Goal: Transaction & Acquisition: Purchase product/service

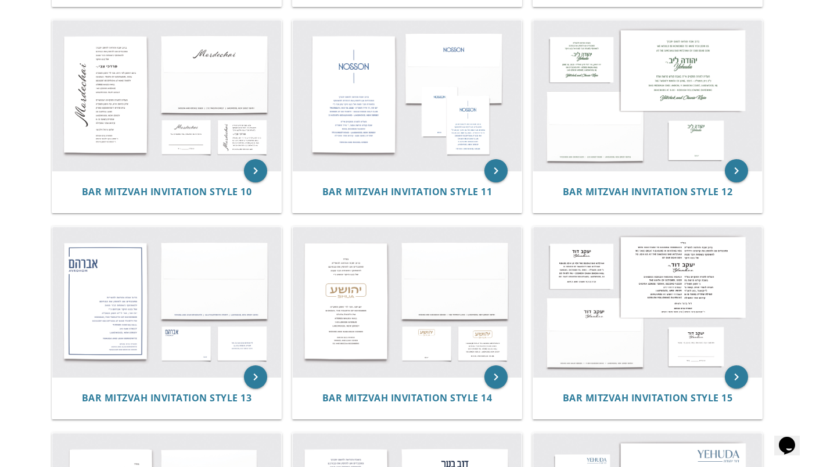
scroll to position [853, 0]
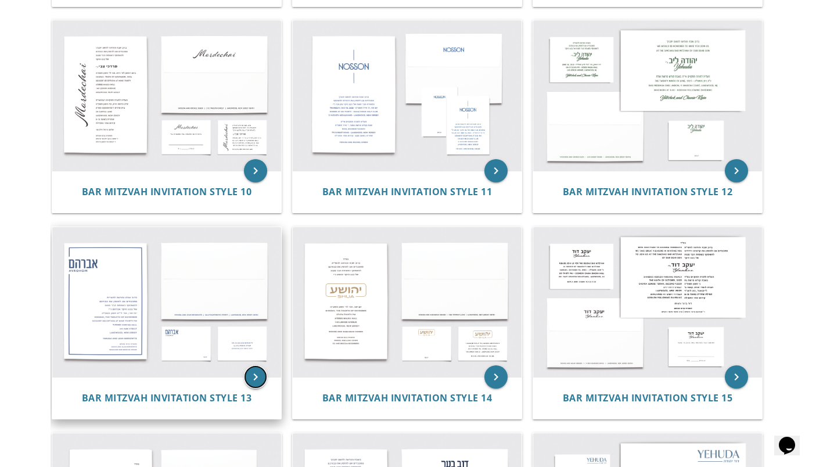
click at [246, 377] on icon "keyboard_arrow_right" at bounding box center [255, 376] width 23 height 23
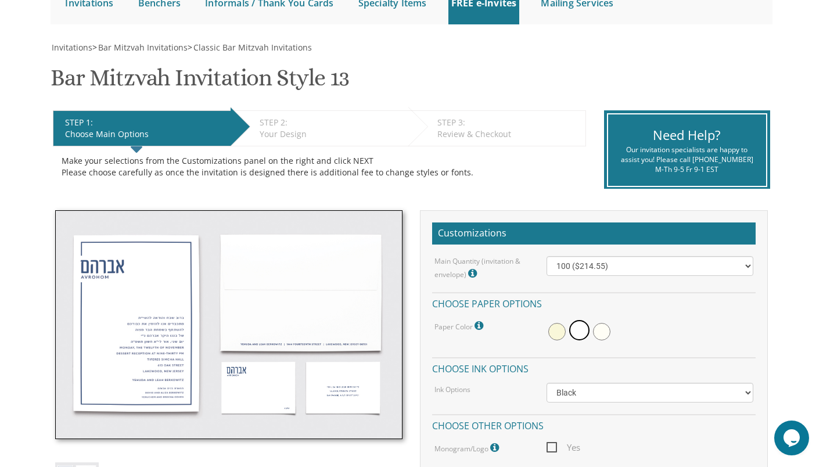
scroll to position [135, 0]
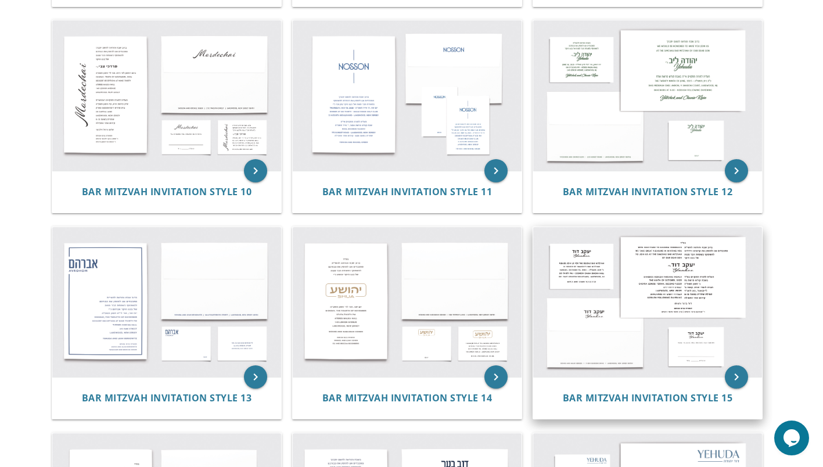
click at [692, 306] on img at bounding box center [647, 302] width 229 height 150
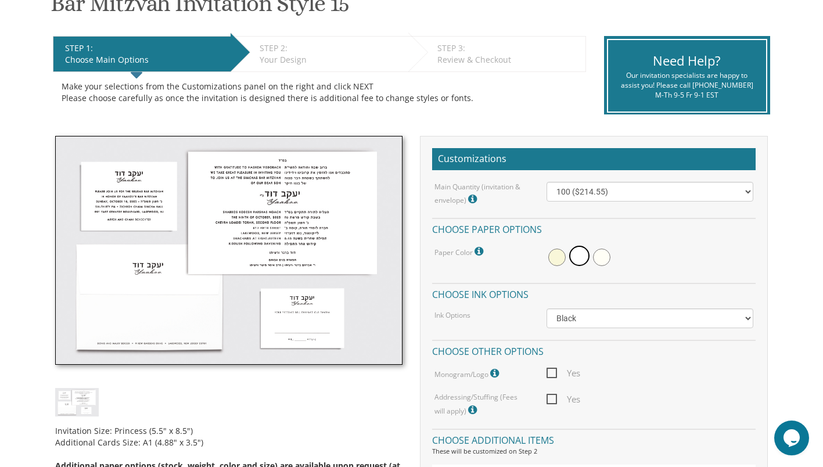
scroll to position [222, 0]
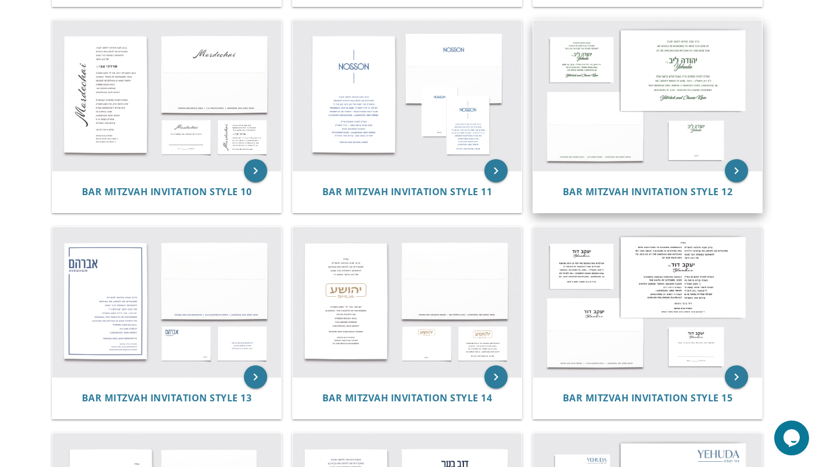
click at [698, 56] on img at bounding box center [647, 95] width 229 height 150
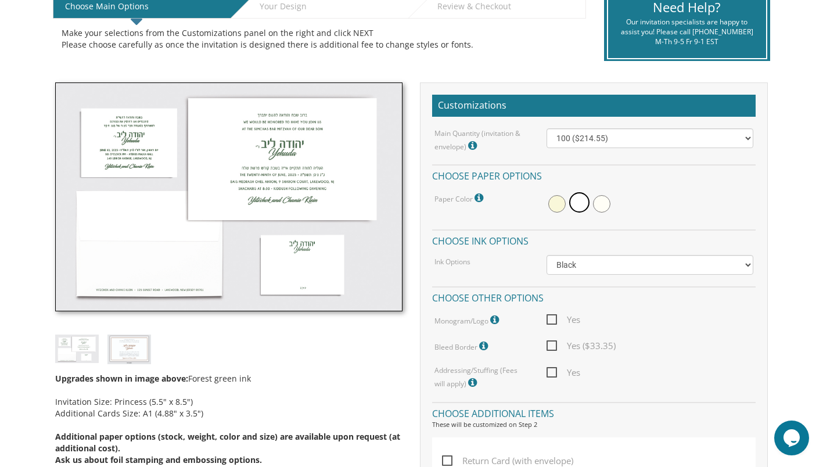
click at [276, 119] on img at bounding box center [229, 196] width 348 height 229
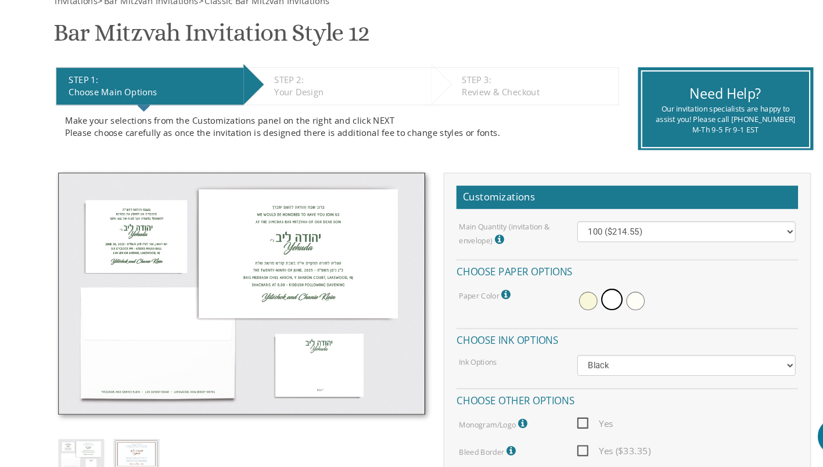
scroll to position [163, 0]
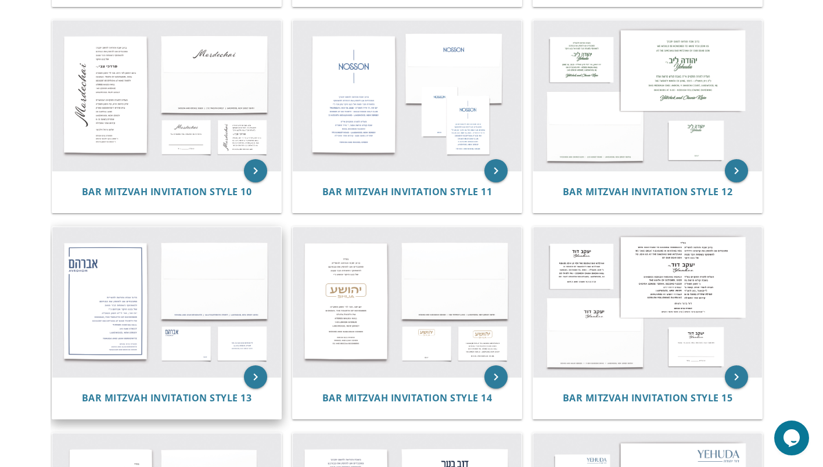
click at [202, 279] on img at bounding box center [166, 302] width 229 height 150
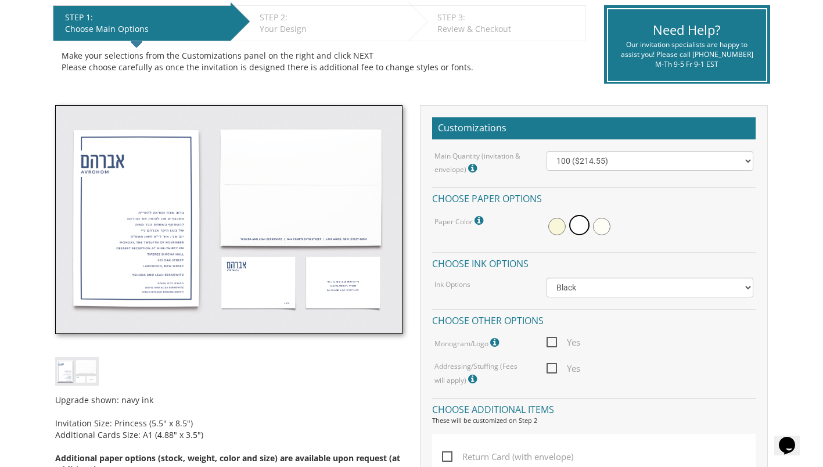
scroll to position [235, 0]
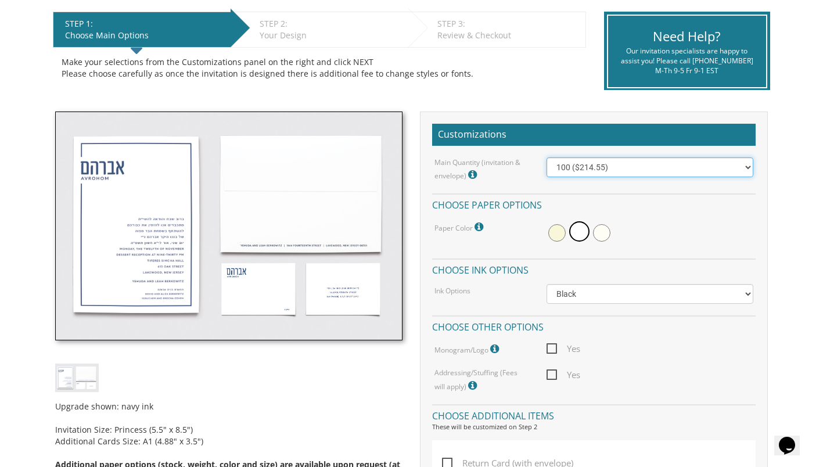
click at [721, 173] on select "100 ($214.55) 200 ($254.60) 300 ($294.25) 400 ($333.55) 500 ($373.90) 600 ($413…" at bounding box center [650, 167] width 207 height 20
click at [356, 360] on div "Upgrade shown: navy ink Invitation Size: Princess (5.5" x 8.5") Additional Card…" at bounding box center [228, 307] width 365 height 391
click at [46, 138] on div "Upgrade shown: navy ink Invitation Size: Princess (5.5" x 8.5") Additional Card…" at bounding box center [228, 307] width 365 height 391
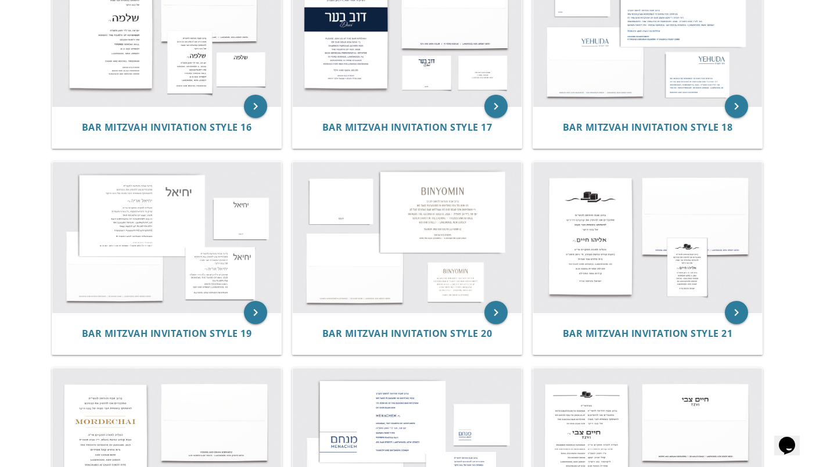
scroll to position [1335, 0]
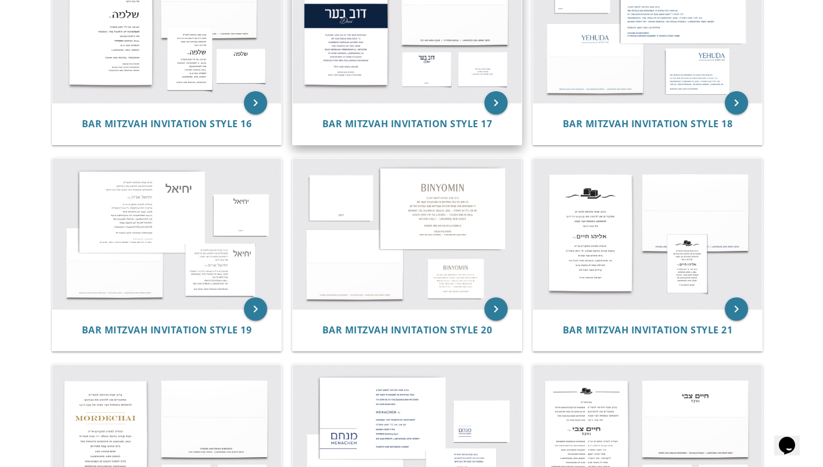
click at [455, 64] on img at bounding box center [407, 27] width 229 height 150
click at [357, 121] on span "Bar Mitzvah Invitation Style 17" at bounding box center [407, 123] width 170 height 13
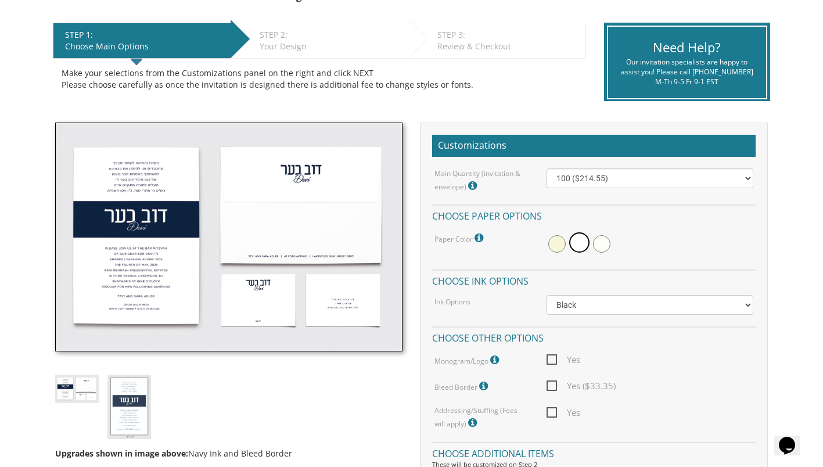
scroll to position [228, 0]
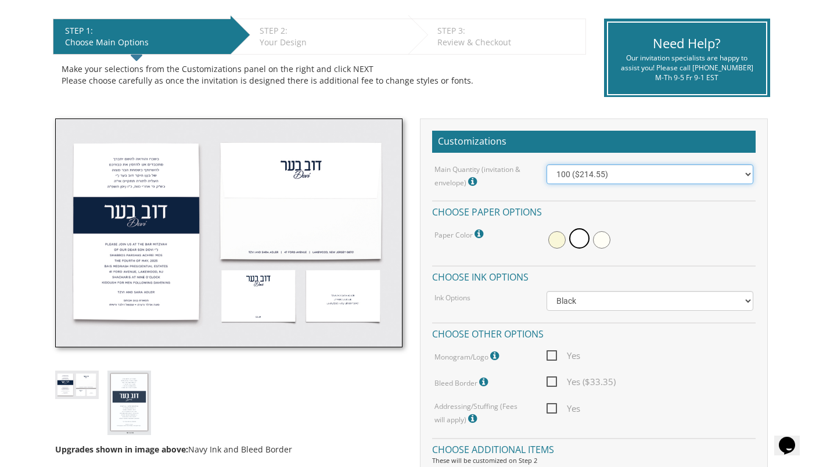
click at [720, 181] on select "100 ($214.55) 200 ($254.60) 300 ($294.25) 400 ($333.55) 500 ($373.90) 600 ($413…" at bounding box center [650, 174] width 207 height 20
click at [547, 164] on select "100 ($214.55) 200 ($254.60) 300 ($294.25) 400 ($333.55) 500 ($373.90) 600 ($413…" at bounding box center [650, 174] width 207 height 20
click at [731, 180] on select "100 ($214.55) 200 ($254.60) 300 ($294.25) 400 ($333.55) 500 ($373.90) 600 ($413…" at bounding box center [650, 174] width 207 height 20
select select "300"
click at [547, 164] on select "100 ($214.55) 200 ($254.60) 300 ($294.25) 400 ($333.55) 500 ($373.90) 600 ($413…" at bounding box center [650, 174] width 207 height 20
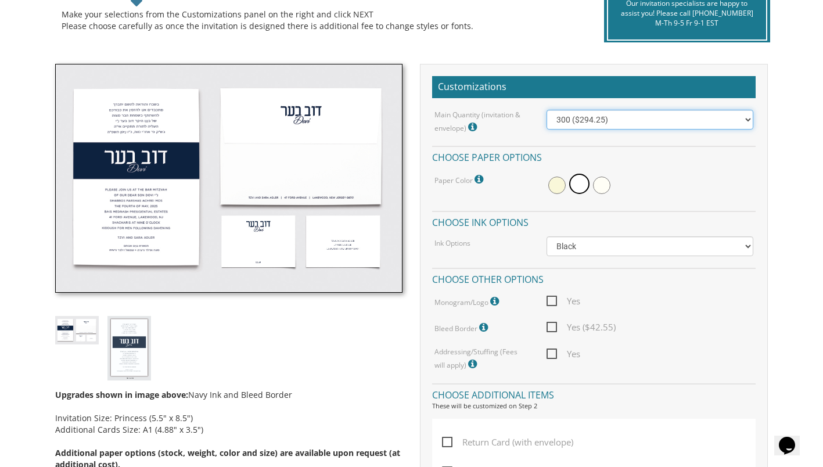
scroll to position [283, 0]
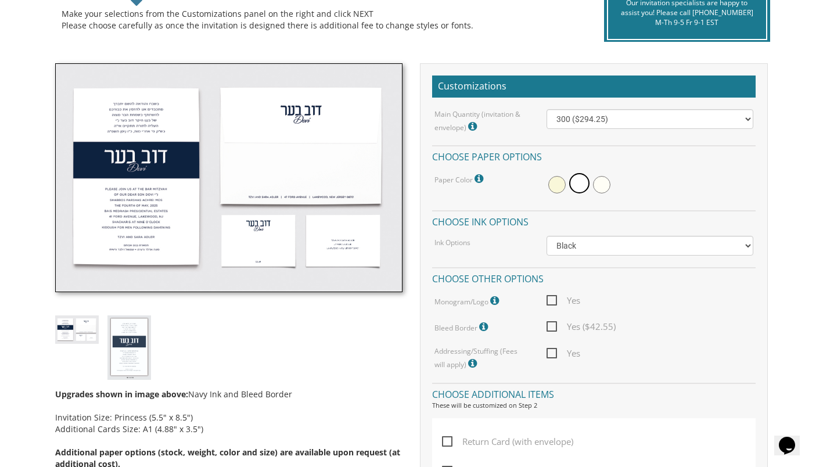
click at [555, 328] on span "Yes ($42.55)" at bounding box center [581, 327] width 69 height 15
click at [554, 328] on input "Yes ($42.55)" at bounding box center [551, 326] width 8 height 8
click at [552, 332] on span "Yes ($42.55)" at bounding box center [581, 327] width 69 height 15
click at [552, 329] on input "Yes ($42.55)" at bounding box center [551, 326] width 8 height 8
click at [555, 331] on span "Yes ($42.55)" at bounding box center [581, 327] width 69 height 15
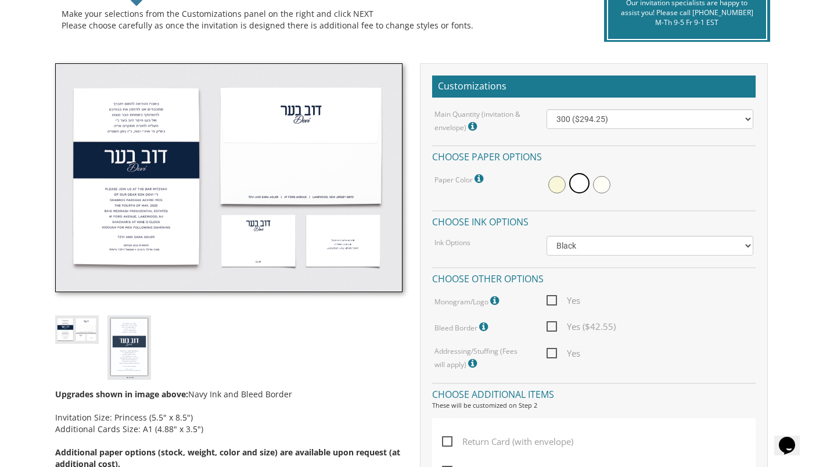
click at [554, 329] on input "Yes ($42.55)" at bounding box center [551, 326] width 8 height 8
checkbox input "true"
click at [553, 357] on span "Yes" at bounding box center [564, 353] width 34 height 15
click at [553, 356] on input "Yes" at bounding box center [551, 353] width 8 height 8
click at [562, 353] on span "Yes" at bounding box center [564, 353] width 34 height 15
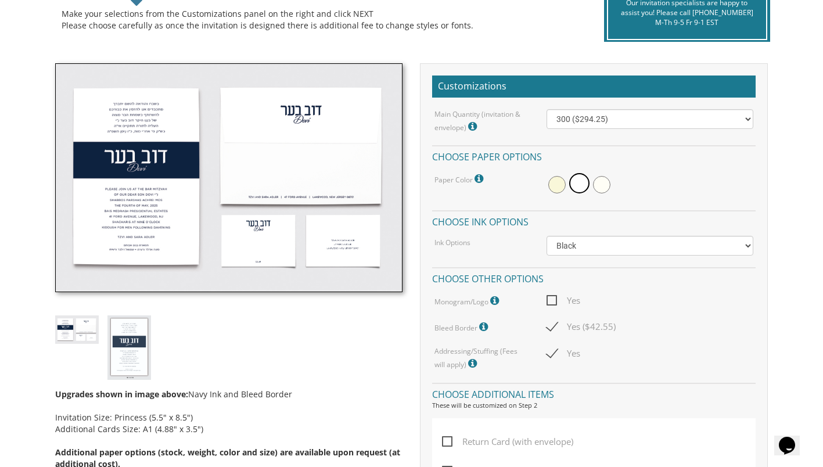
click at [554, 353] on input "Yes" at bounding box center [551, 353] width 8 height 8
checkbox input "false"
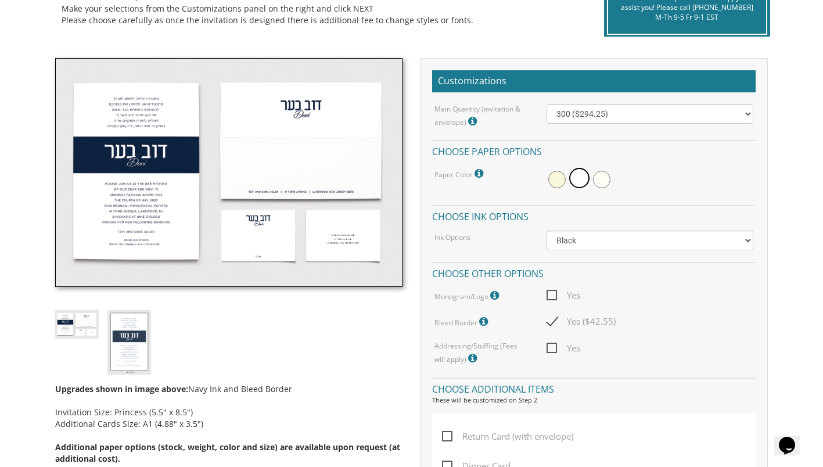
click at [566, 314] on span "Yes ($42.55)" at bounding box center [581, 321] width 69 height 15
click at [554, 317] on input "Yes ($42.55)" at bounding box center [551, 321] width 8 height 8
checkbox input "false"
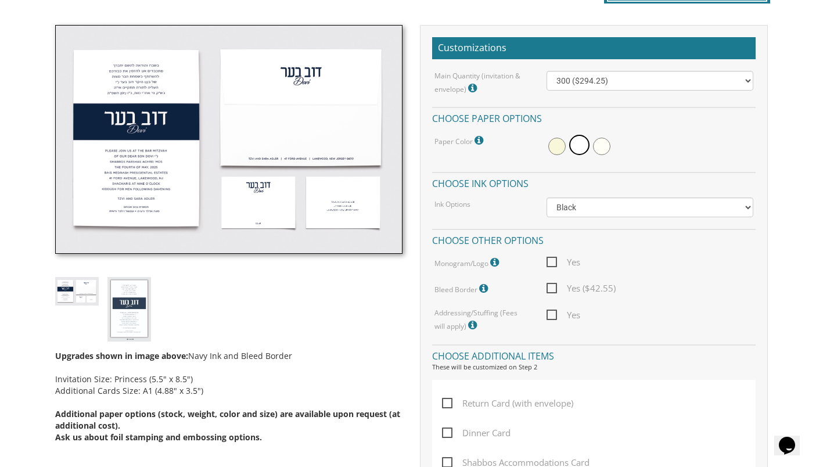
scroll to position [320, 0]
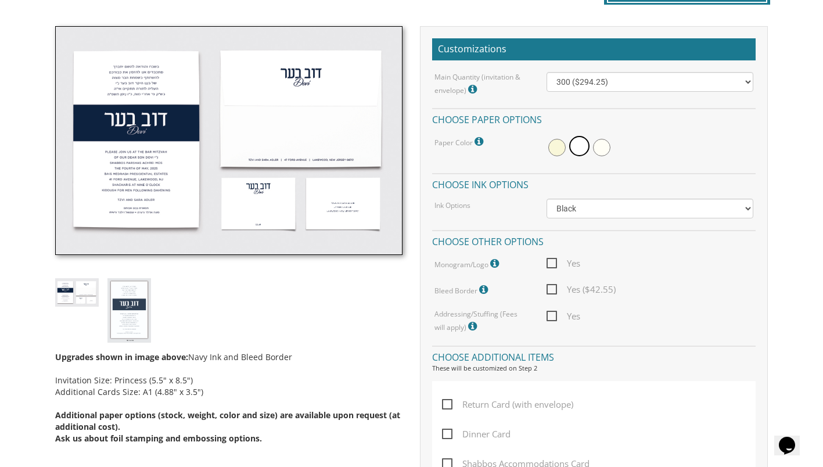
click at [563, 312] on span "Yes" at bounding box center [564, 316] width 34 height 15
click at [554, 312] on input "Yes" at bounding box center [551, 315] width 8 height 8
checkbox input "true"
click at [566, 289] on span "Yes ($42.55)" at bounding box center [581, 289] width 69 height 15
click at [554, 289] on input "Yes ($42.55)" at bounding box center [551, 289] width 8 height 8
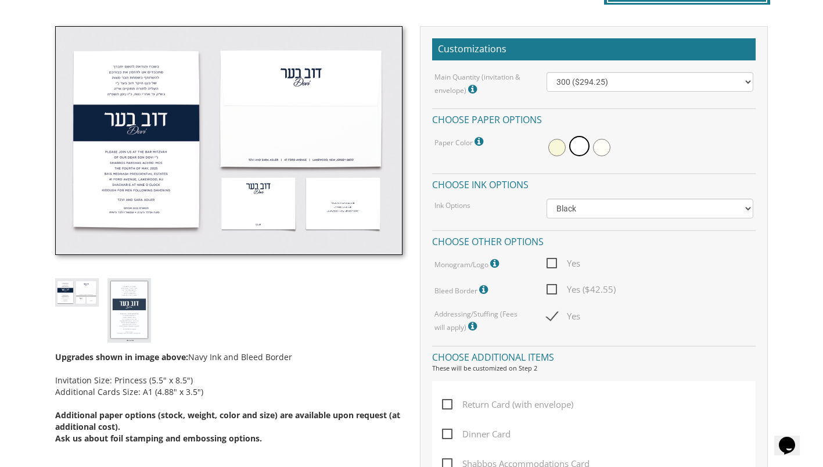
checkbox input "true"
click at [553, 314] on span "Yes" at bounding box center [564, 316] width 34 height 15
click at [553, 314] on input "Yes" at bounding box center [551, 315] width 8 height 8
checkbox input "false"
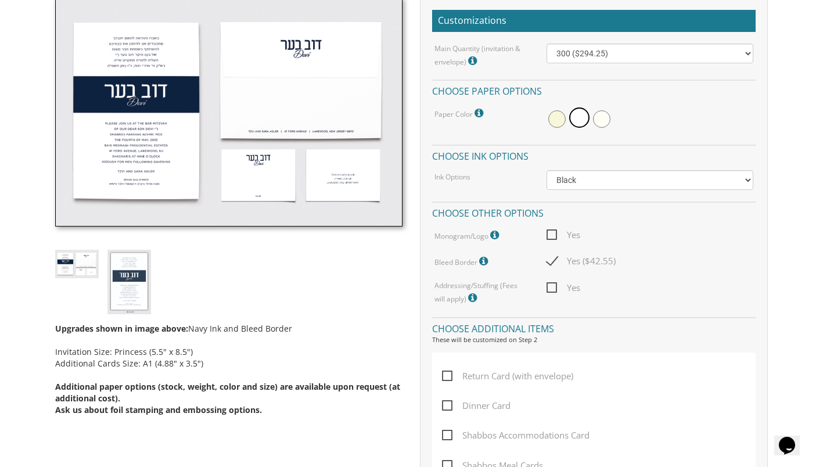
scroll to position [348, 0]
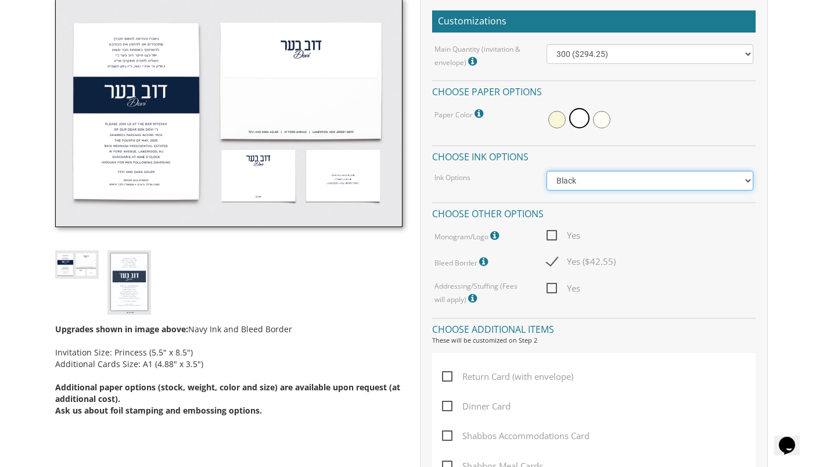
click at [742, 185] on select "Black Colored Ink ($65.00) Black + One Color ($100.00) Two Colors ($165.00)" at bounding box center [650, 181] width 207 height 20
select select "Standard"
click at [547, 171] on select "Black Colored Ink ($65.00) Black + One Color ($100.00) Two Colors ($165.00)" at bounding box center [650, 181] width 207 height 20
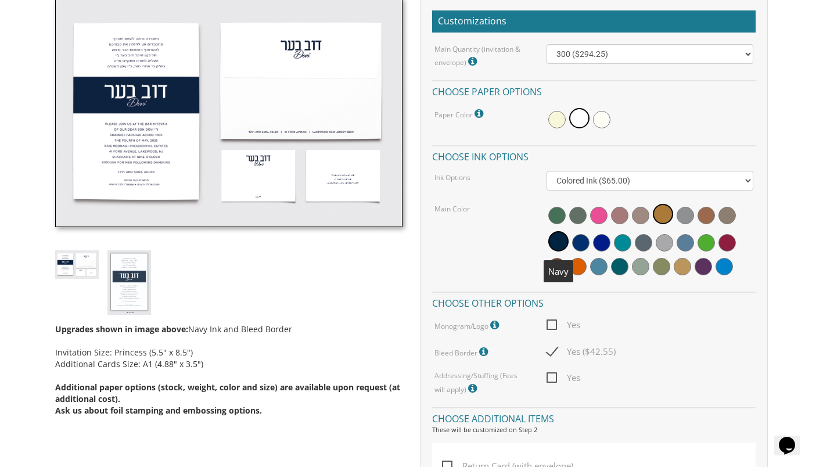
click at [559, 241] on span at bounding box center [558, 241] width 20 height 20
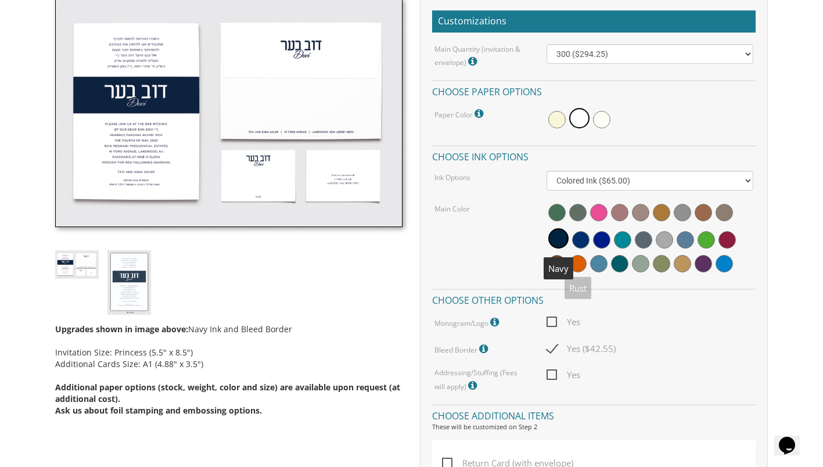
click at [557, 233] on span at bounding box center [558, 238] width 20 height 20
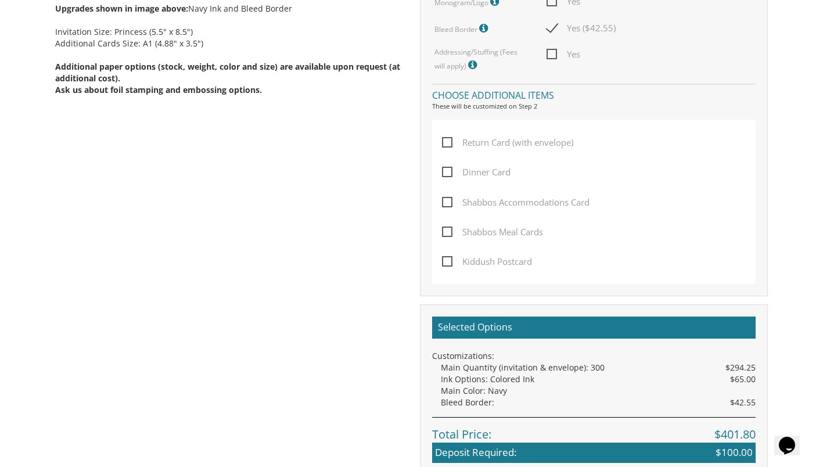
scroll to position [683, 0]
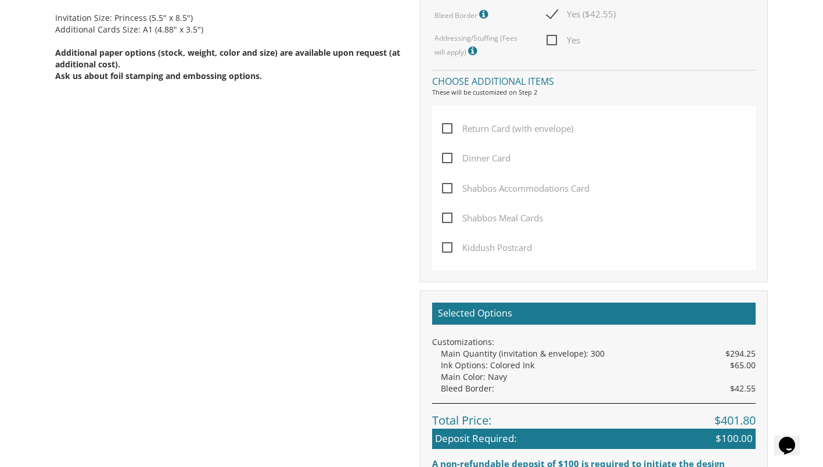
click at [489, 179] on label "Dinner Card" at bounding box center [479, 166] width 74 height 30
click at [450, 161] on input "Dinner Card" at bounding box center [446, 157] width 8 height 8
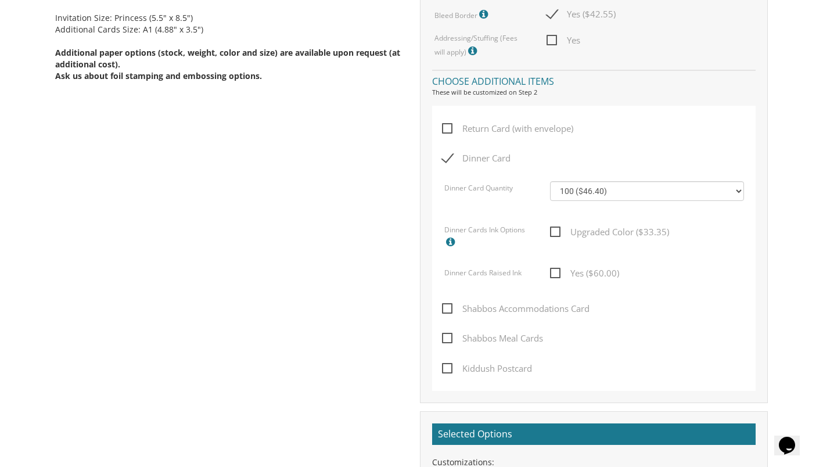
click at [467, 171] on label "Dinner Card" at bounding box center [479, 166] width 74 height 30
click at [450, 161] on input "Dinner Card" at bounding box center [446, 157] width 8 height 8
checkbox input "false"
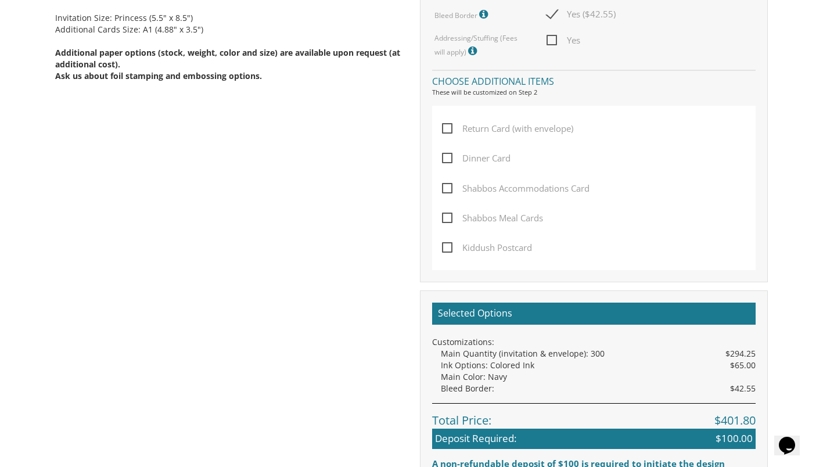
click at [442, 218] on span "Shabbos Meal Cards" at bounding box center [492, 218] width 101 height 15
click at [442, 218] on input "Shabbos Meal Cards" at bounding box center [446, 217] width 8 height 8
checkbox input "true"
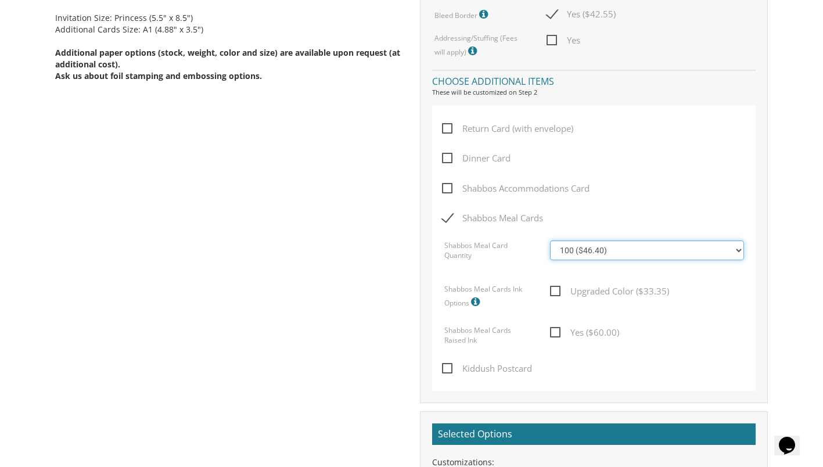
click at [700, 249] on select "100 ($46.40) 200 ($55.20) 300 ($61.85) 400 ($70.60) 500 ($77.20) 600 ($85.95) 7…" at bounding box center [647, 251] width 194 height 20
click at [550, 241] on select "100 ($46.40) 200 ($55.20) 300 ($61.85) 400 ($70.60) 500 ($77.20) 600 ($85.95) 7…" at bounding box center [647, 251] width 194 height 20
click at [716, 250] on select "100 ($46.40) 200 ($55.20) 300 ($61.85) 400 ($70.60) 500 ($77.20) 600 ($85.95) 7…" at bounding box center [647, 251] width 194 height 20
select select "200"
click at [550, 241] on select "100 ($46.40) 200 ($55.20) 300 ($61.85) 400 ($70.60) 500 ($77.20) 600 ($85.95) 7…" at bounding box center [647, 251] width 194 height 20
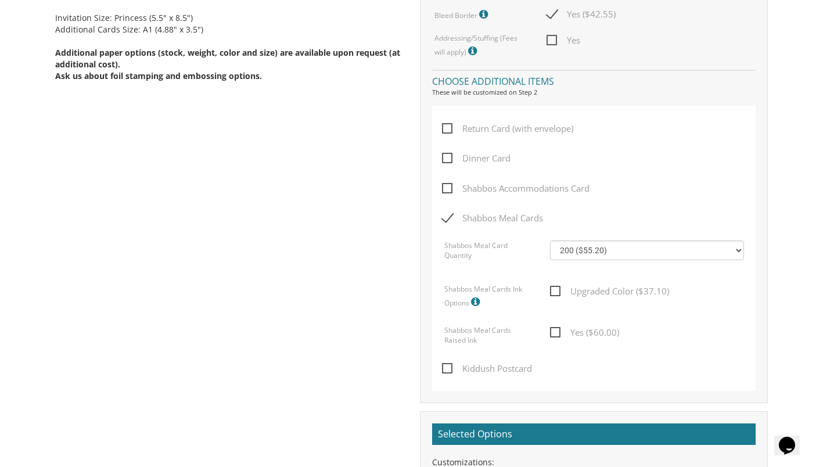
click at [626, 300] on label "Upgraded Color ($37.10)" at bounding box center [612, 296] width 125 height 24
click at [558, 294] on input "Upgraded Color ($37.10)" at bounding box center [554, 290] width 8 height 8
checkbox input "true"
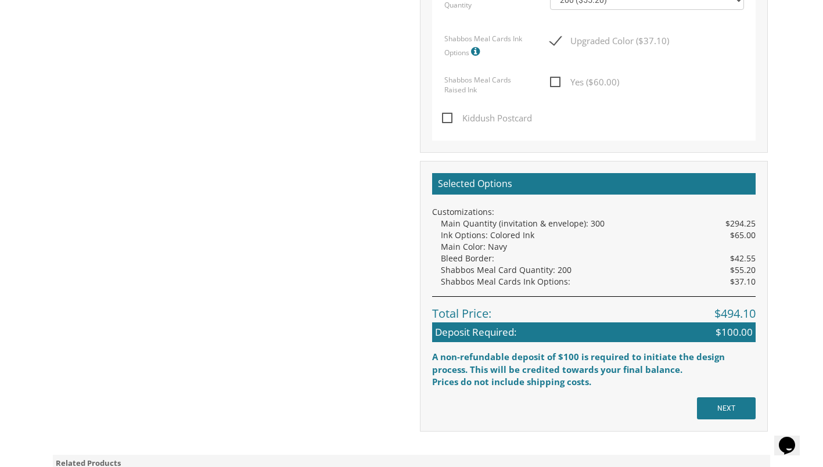
scroll to position [933, 0]
click at [728, 414] on input "NEXT" at bounding box center [726, 408] width 59 height 22
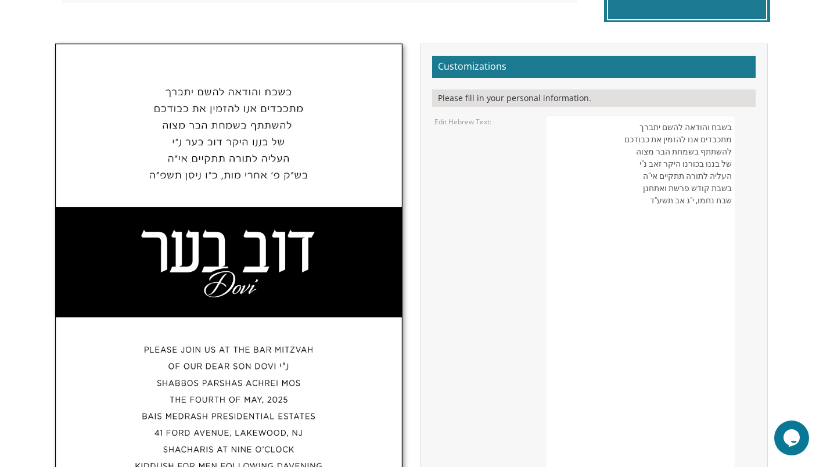
scroll to position [376, 0]
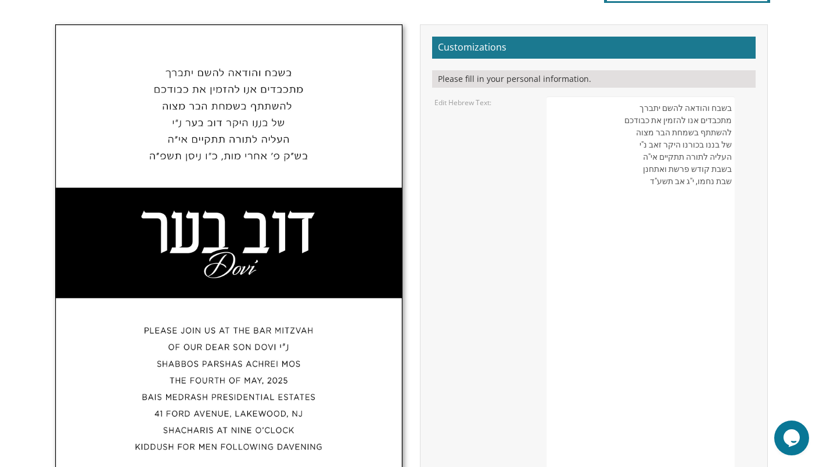
drag, startPoint x: 702, startPoint y: 146, endPoint x: 683, endPoint y: 147, distance: 19.2
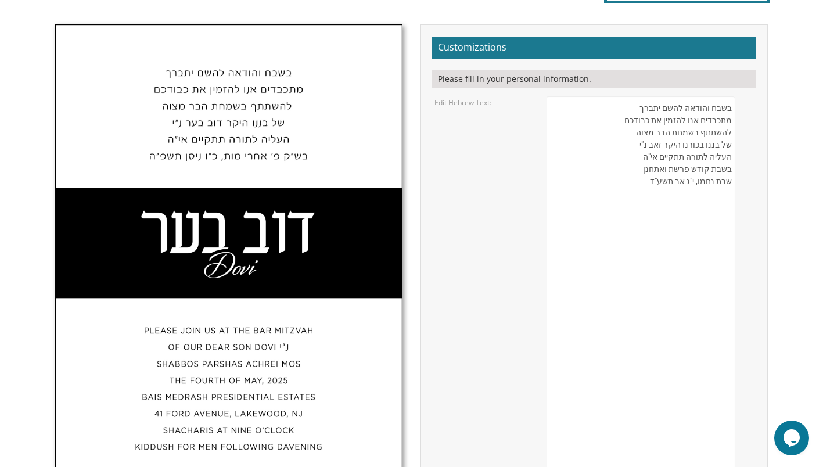
drag, startPoint x: 663, startPoint y: 170, endPoint x: 640, endPoint y: 173, distance: 23.5
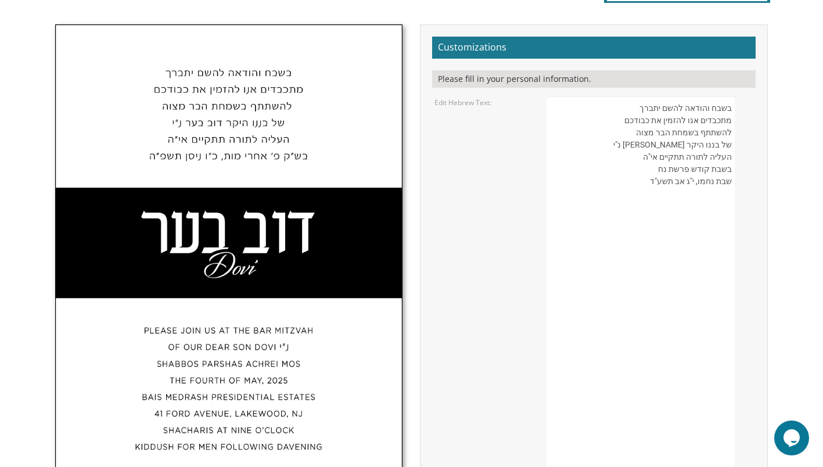
drag, startPoint x: 694, startPoint y: 182, endPoint x: 738, endPoint y: 184, distance: 44.8
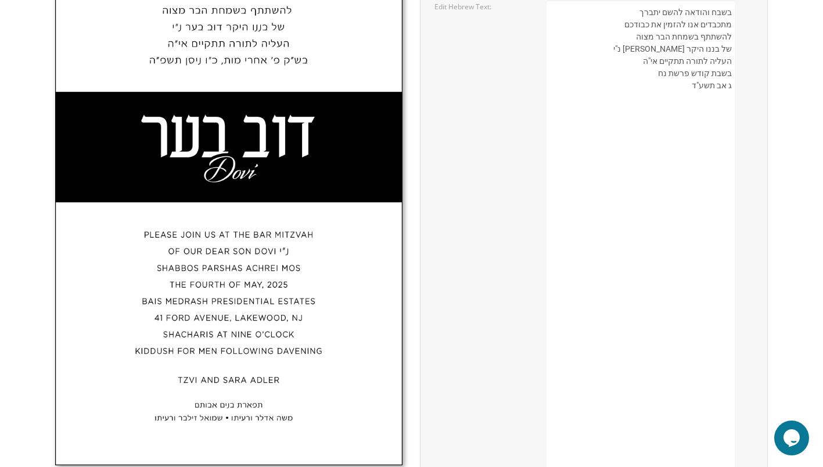
drag, startPoint x: 631, startPoint y: 414, endPoint x: 611, endPoint y: 288, distance: 127.1
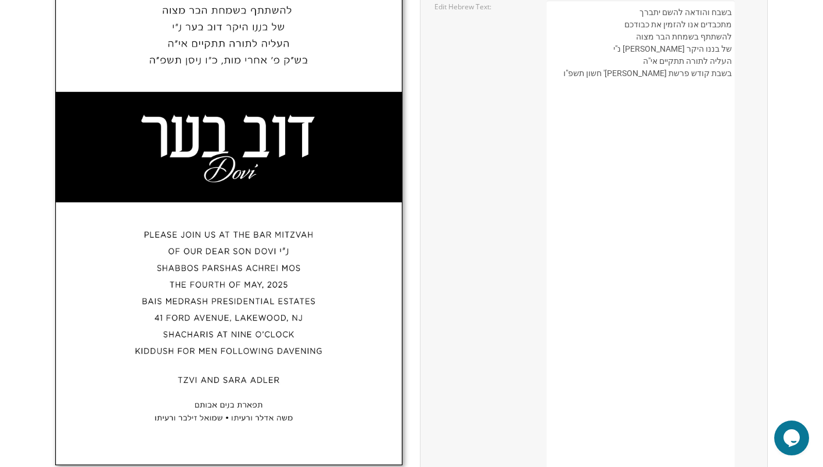
type textarea "בשבח והודאה להשם יתברך מתכבדים אנו להזמין את כבודכם להשתתף בשמחת הבר מצוה של בנ…"
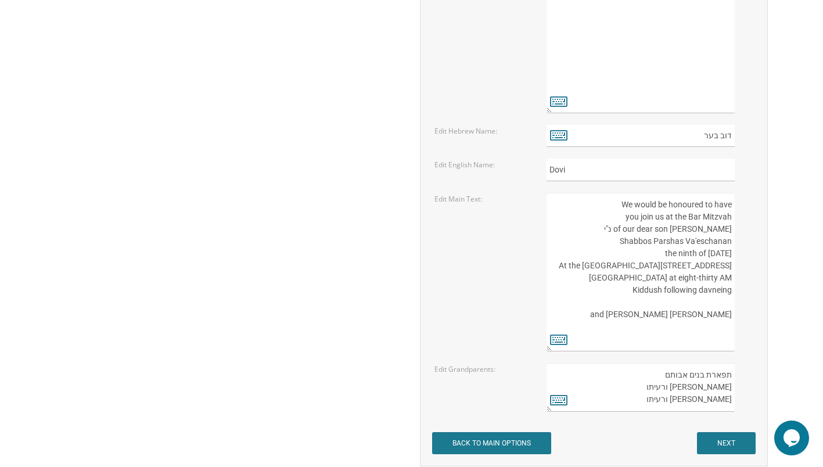
scroll to position [1552, 0]
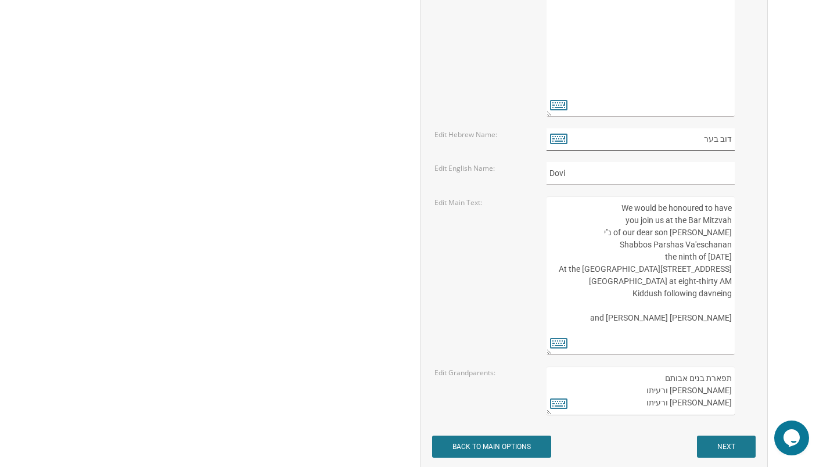
click at [718, 140] on input "דוב בער" at bounding box center [641, 139] width 188 height 23
click at [717, 142] on input "דוב בער" at bounding box center [641, 139] width 188 height 23
type input "[PERSON_NAME]"
drag, startPoint x: 572, startPoint y: 175, endPoint x: 516, endPoint y: 194, distance: 58.8
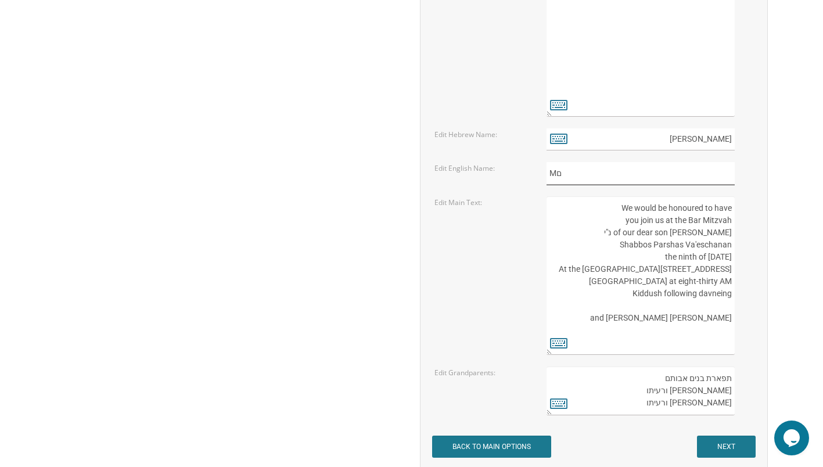
type input "M"
type input "Moshe Yosef"
drag, startPoint x: 720, startPoint y: 232, endPoint x: 739, endPoint y: 235, distance: 18.8
click at [739, 235] on div "We would be honoured to have you join us at the Bar Mitzvah of our dear son Tzv…" at bounding box center [650, 275] width 207 height 159
click at [658, 259] on textarea "We would be honoured to have you join us at the Bar Mitzvah of our dear son Tzv…" at bounding box center [641, 275] width 188 height 159
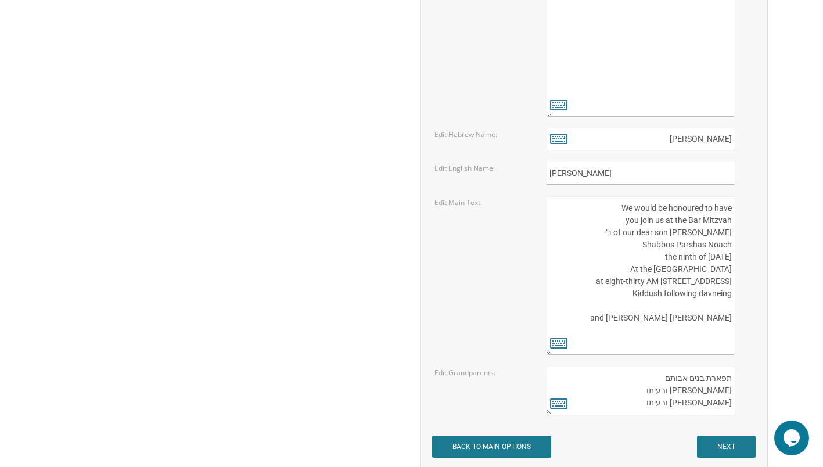
click at [658, 259] on textarea "We would be honoured to have you join us at the Bar Mitzvah of our dear son Tzv…" at bounding box center [641, 275] width 188 height 159
click at [709, 257] on textarea "We would be honoured to have you join us at the Bar Mitzvah of our dear son Tzv…" at bounding box center [641, 275] width 188 height 159
click at [730, 257] on textarea "We would be honoured to have you join us at the Bar Mitzvah of our dear son Tzv…" at bounding box center [641, 275] width 188 height 159
click at [643, 277] on textarea "We would be honoured to have you join us at the Bar Mitzvah of our dear son Tzv…" at bounding box center [641, 275] width 188 height 159
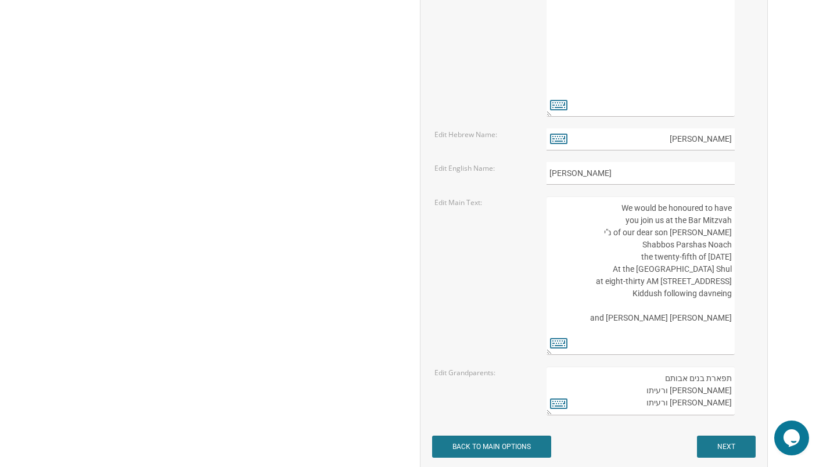
click at [652, 274] on textarea "We would be honoured to have you join us at the Bar Mitzvah of our dear son Tzv…" at bounding box center [641, 275] width 188 height 159
click at [730, 270] on textarea "We would be honoured to have you join us at the Bar Mitzvah of our dear son Tzv…" at bounding box center [641, 275] width 188 height 159
click at [647, 286] on textarea "We would be honoured to have you join us at the Bar Mitzvah of our dear son Tzv…" at bounding box center [641, 275] width 188 height 159
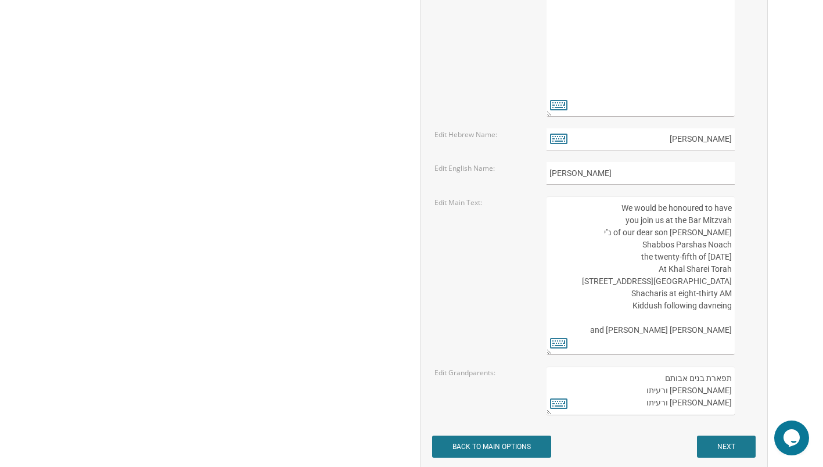
click at [616, 282] on textarea "We would be honoured to have you join us at the Bar Mitzvah of our dear son Tzv…" at bounding box center [641, 275] width 188 height 159
click at [725, 285] on textarea "We would be honoured to have you join us at the Bar Mitzvah of our dear son Tzv…" at bounding box center [641, 275] width 188 height 159
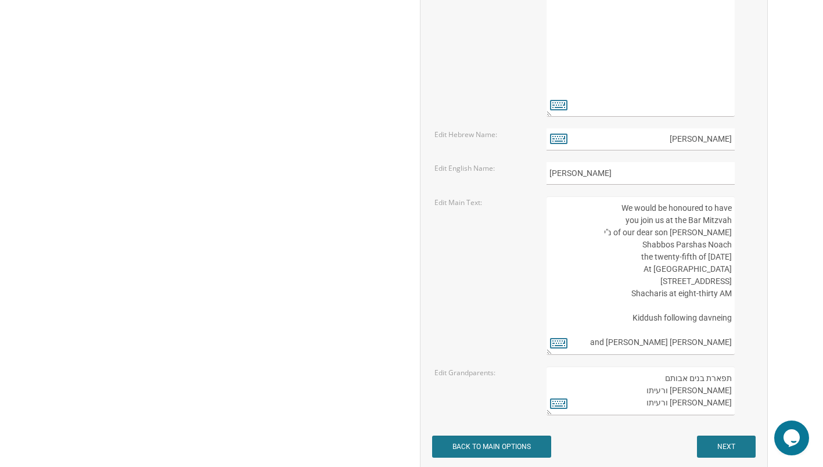
click at [723, 304] on textarea "We would be honoured to have you join us at the Bar Mitzvah of our dear son Tzv…" at bounding box center [641, 275] width 188 height 159
click at [650, 345] on textarea "We would be honoured to have you join us at the Bar Mitzvah of our dear son Tzv…" at bounding box center [641, 275] width 188 height 159
click at [658, 333] on textarea "We would be honoured to have you join us at the Bar Mitzvah of our dear son Tzv…" at bounding box center [641, 275] width 188 height 159
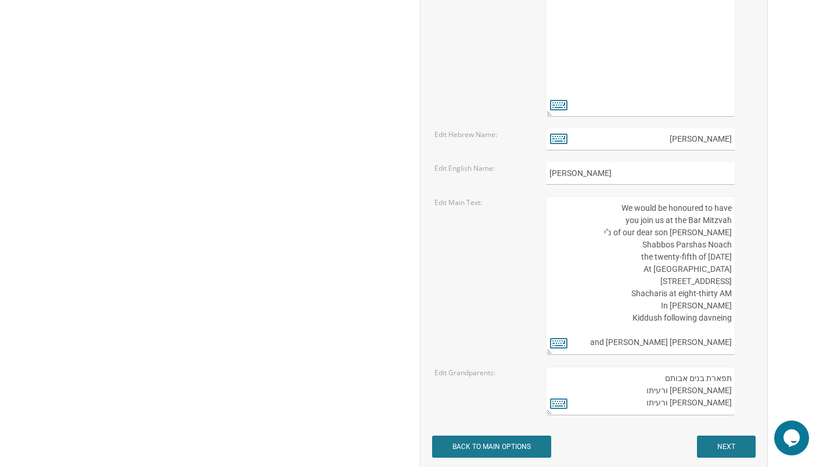
click at [658, 333] on textarea "We would be honoured to have you join us at the Bar Mitzvah of our dear son Tzv…" at bounding box center [641, 275] width 188 height 159
type textarea "We would be honoured to have you join us at the Bar Mitzvah of our dear son Mos…"
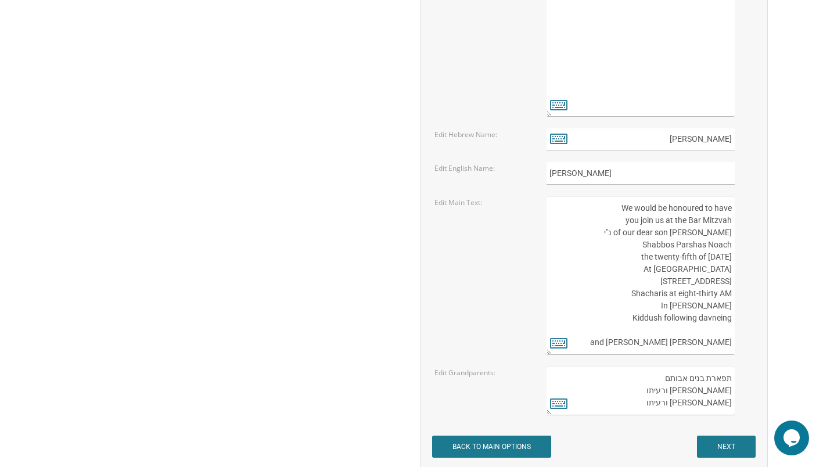
drag, startPoint x: 658, startPoint y: 371, endPoint x: 666, endPoint y: 373, distance: 8.9
click at [666, 373] on textarea "תפארת בנים אבותם משה אדלר ורעיתו שמואל זילבר ורעיתו" at bounding box center [641, 391] width 188 height 49
click at [657, 383] on textarea "תפארת בנים אבותם משה אדלר ורעיתו שמואל זילבר ורעיתו" at bounding box center [641, 391] width 188 height 49
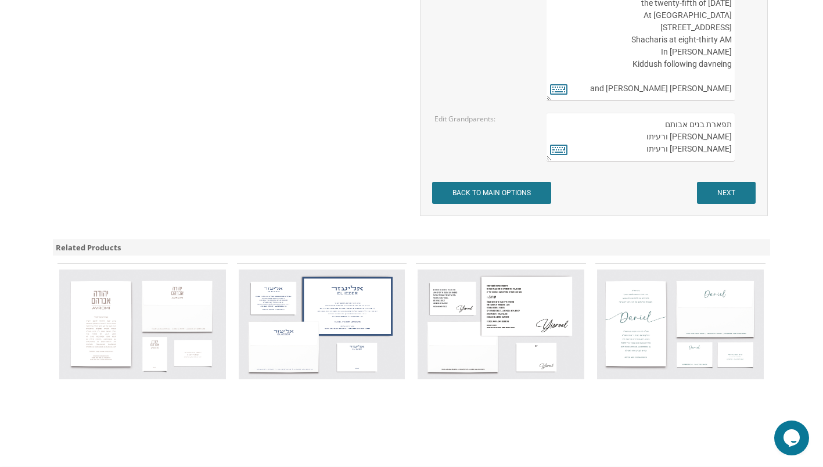
scroll to position [1803, 0]
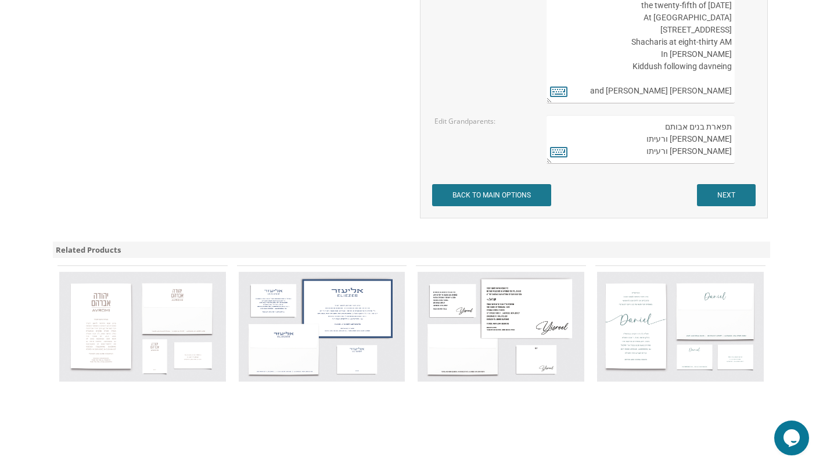
click at [715, 144] on textarea "תפארת בנים אבותם משה אדלר ורעיתו שמואל זילבר ורעיתו" at bounding box center [641, 139] width 188 height 49
click at [722, 144] on textarea "תפארת בנים אבותם משה אדלר ורעיתו שמואל זילבר ורעיתו" at bounding box center [641, 139] width 188 height 49
click at [727, 142] on textarea "תפארת בנים אבותם משה אדלר ורעיתו שמואל זילבר ורעיתו" at bounding box center [641, 139] width 188 height 49
click at [727, 143] on textarea "תפארת בנים אבותם משה אדלר ורעיתו שמואל זילבר ורעיתו" at bounding box center [641, 139] width 188 height 49
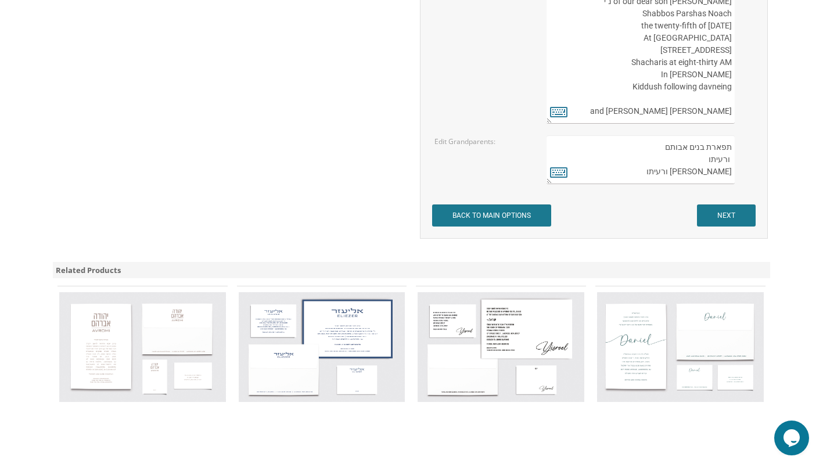
scroll to position [1782, 0]
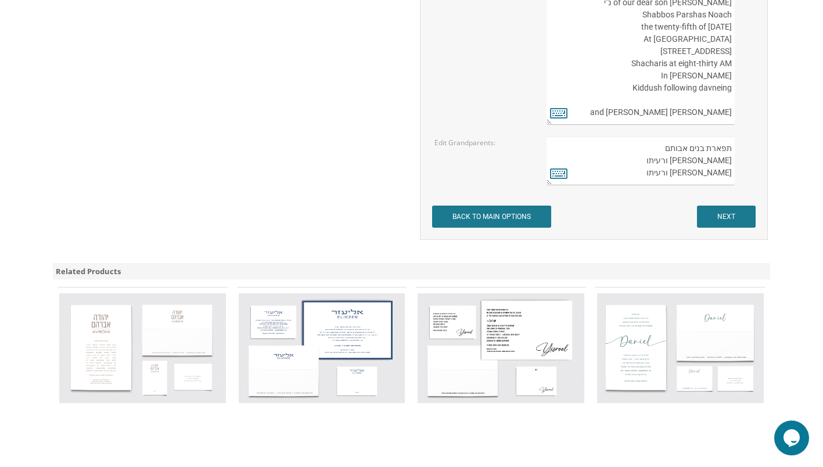
click at [727, 178] on textarea "תפארת בנים אבותם משה אדלר ורעיתו שמואל זילבר ורעיתו" at bounding box center [641, 161] width 188 height 49
click at [713, 180] on textarea "תפארת בנים אבותם משה אדלר ורעיתו שמואל זילבר ורעיתו" at bounding box center [641, 161] width 188 height 49
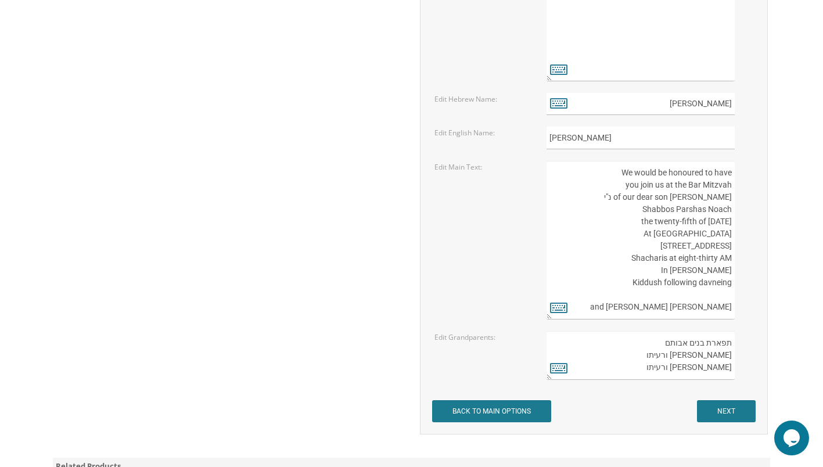
scroll to position [1590, 0]
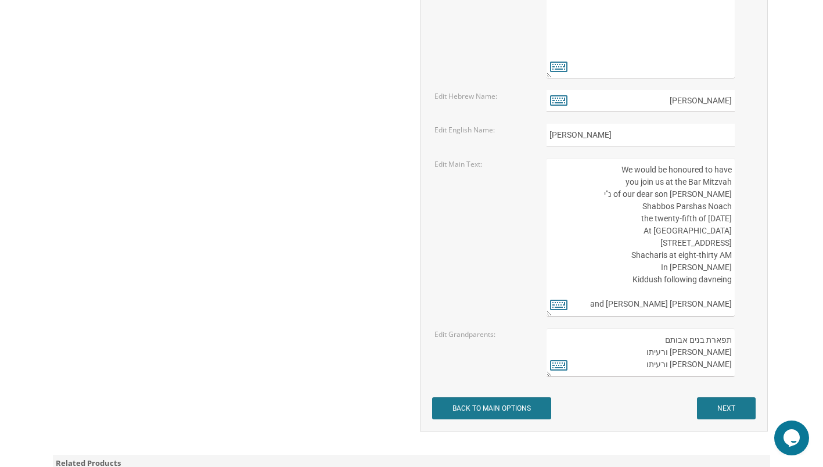
type textarea "תפארת בנים [PERSON_NAME] [PERSON_NAME] [PERSON_NAME] [PERSON_NAME] [PERSON_NAME]"
click at [678, 177] on textarea "We would be honoured to have you join us at the Bar Mitzvah of our dear son Tzv…" at bounding box center [641, 237] width 188 height 159
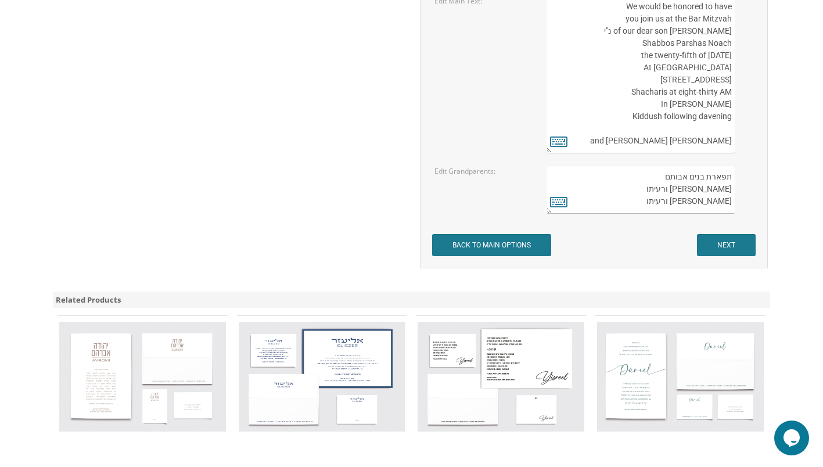
scroll to position [1770, 0]
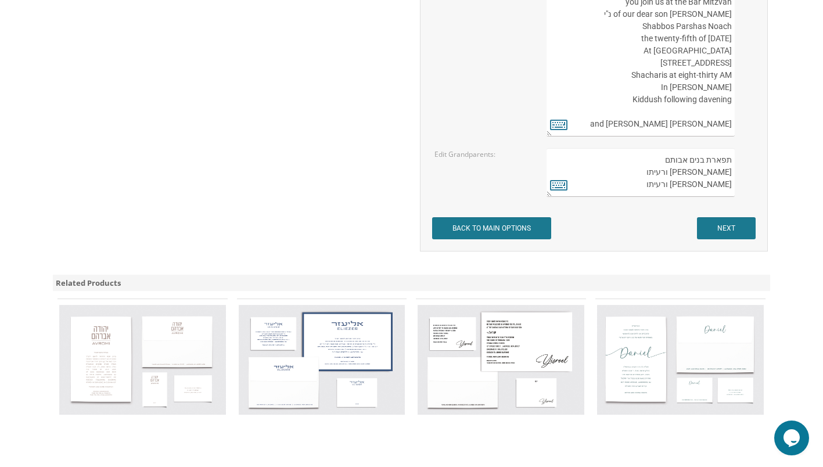
type textarea "We would be honored to have you join us at the Bar Mitzvah of our dear son [PER…"
click at [734, 231] on input "NEXT" at bounding box center [726, 228] width 59 height 22
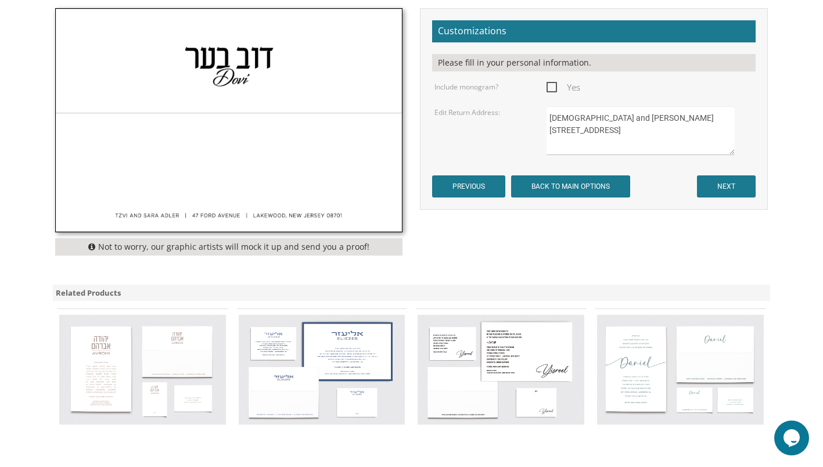
scroll to position [407, 0]
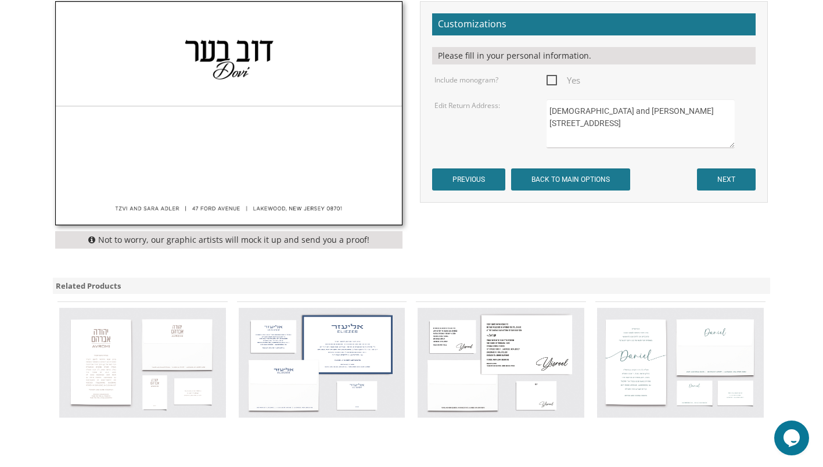
click at [558, 109] on textarea "[DEMOGRAPHIC_DATA] and [PERSON_NAME] [STREET_ADDRESS]" at bounding box center [641, 123] width 188 height 49
click at [564, 107] on textarea "[DEMOGRAPHIC_DATA] and [PERSON_NAME] [STREET_ADDRESS]" at bounding box center [641, 123] width 188 height 49
click at [572, 123] on textarea "[DEMOGRAPHIC_DATA] and [PERSON_NAME] [STREET_ADDRESS]" at bounding box center [641, 123] width 188 height 49
click at [566, 125] on textarea "[DEMOGRAPHIC_DATA] and [PERSON_NAME] [STREET_ADDRESS]" at bounding box center [641, 123] width 188 height 49
type textarea "[PERSON_NAME] and [PERSON_NAME] [STREET_ADDRESS][PERSON_NAME]"
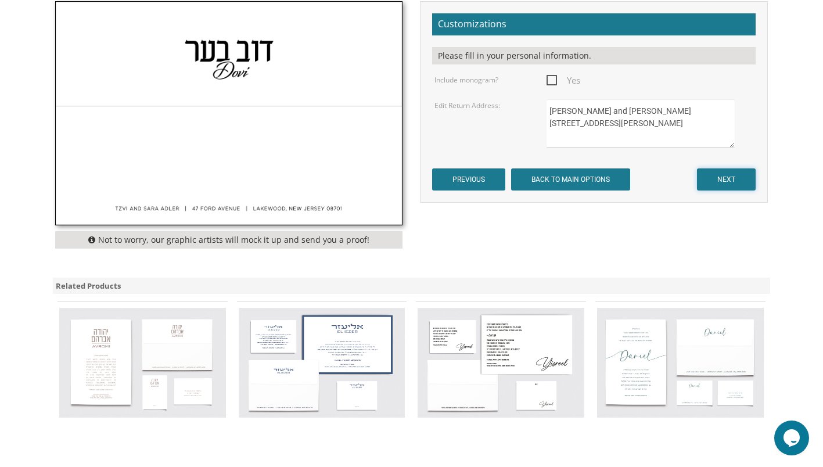
click at [730, 178] on input "NEXT" at bounding box center [726, 179] width 59 height 22
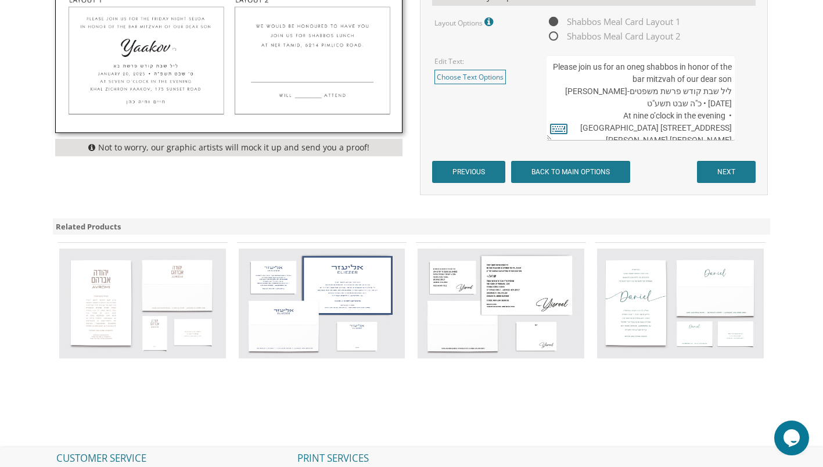
scroll to position [479, 0]
click at [489, 80] on link "Choose Text Options" at bounding box center [470, 77] width 71 height 15
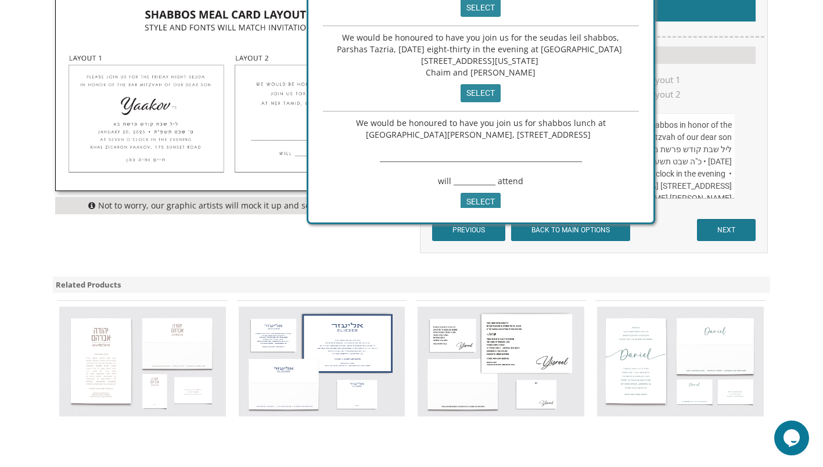
scroll to position [375, 0]
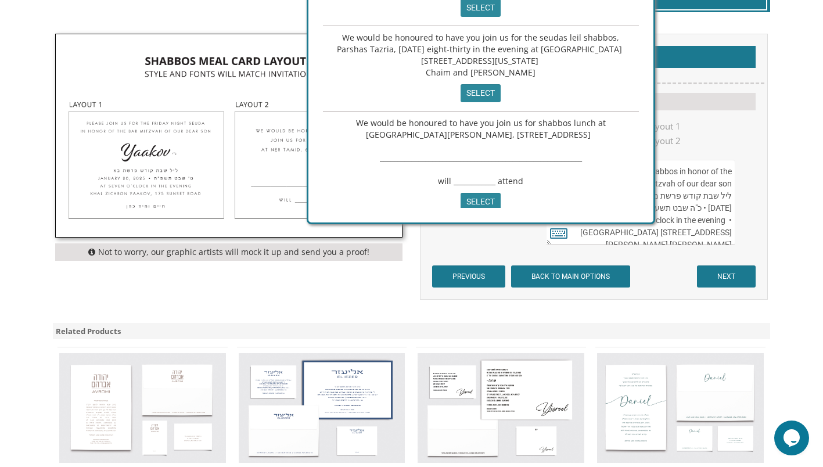
drag, startPoint x: 489, startPoint y: 80, endPoint x: 504, endPoint y: 23, distance: 59.1
click at [504, 23] on div "Please join us for an oneg shabbos in honor of the bar mitzvah of our dear son …" at bounding box center [481, 63] width 345 height 320
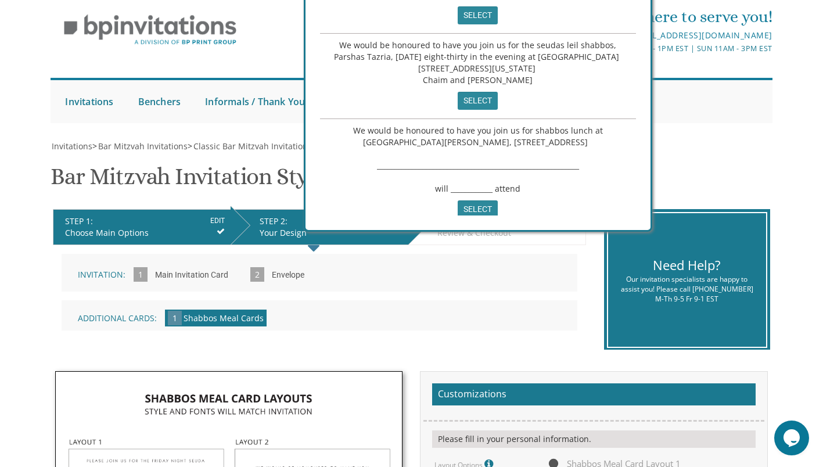
scroll to position [0, 0]
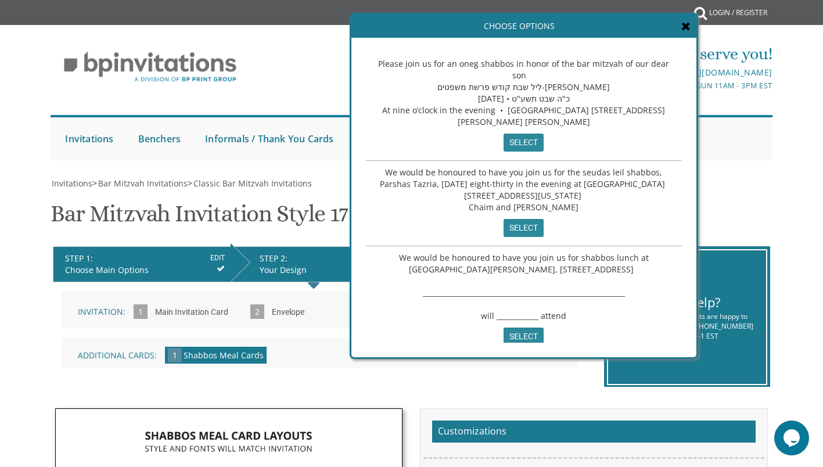
drag, startPoint x: 587, startPoint y: 34, endPoint x: 677, endPoint y: 211, distance: 198.5
click at [677, 161] on div "Please join us for an oneg shabbos in honor of the bar mitzvah of our dear son …" at bounding box center [524, 106] width 316 height 109
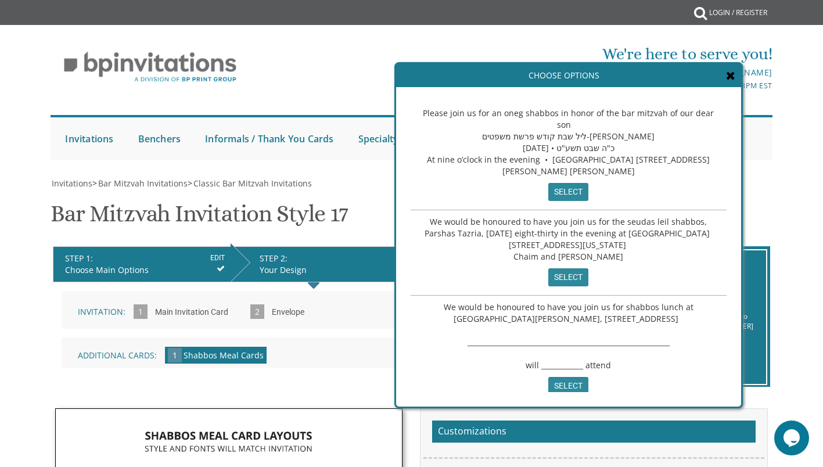
click at [727, 77] on icon at bounding box center [730, 76] width 9 height 12
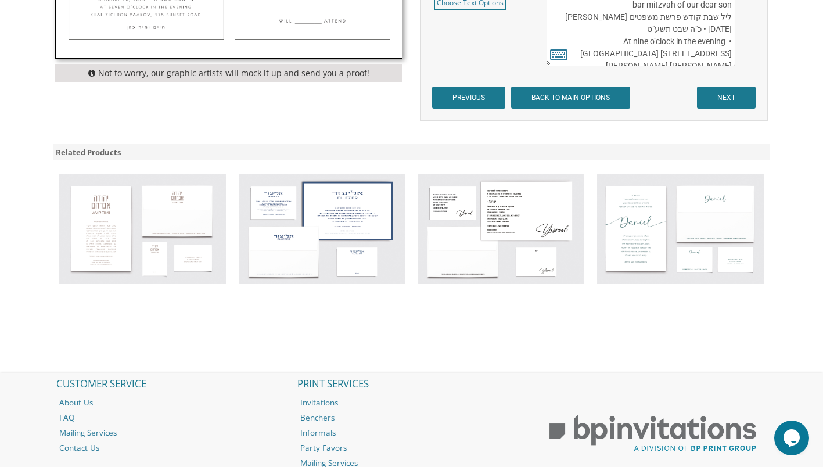
scroll to position [548, 0]
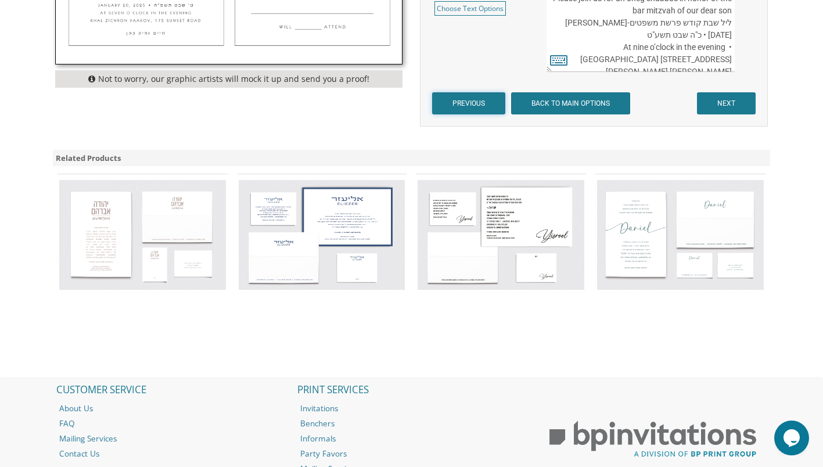
click at [451, 95] on input "PREVIOUS" at bounding box center [468, 103] width 73 height 22
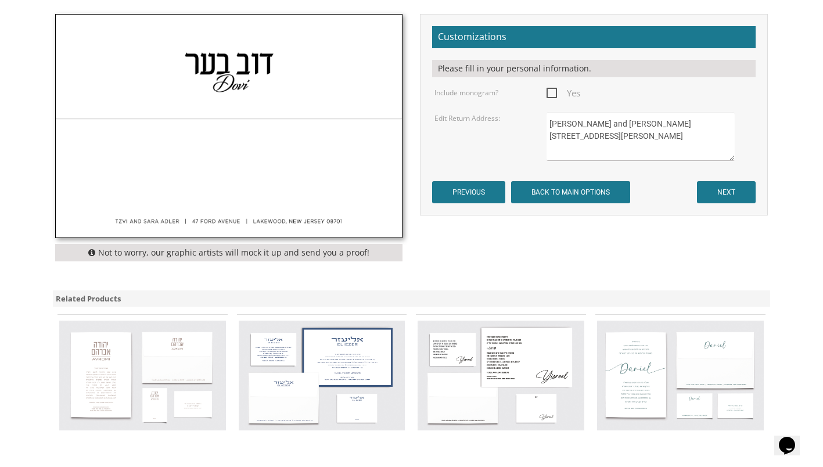
scroll to position [410, 0]
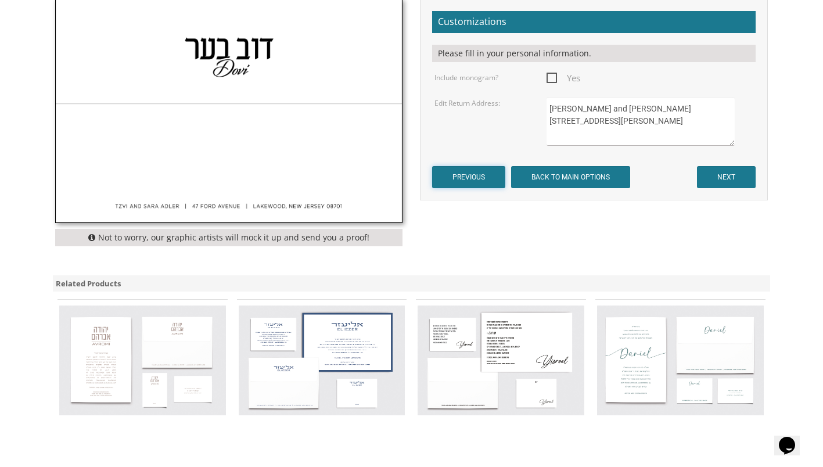
click at [474, 178] on input "PREVIOUS" at bounding box center [468, 177] width 73 height 22
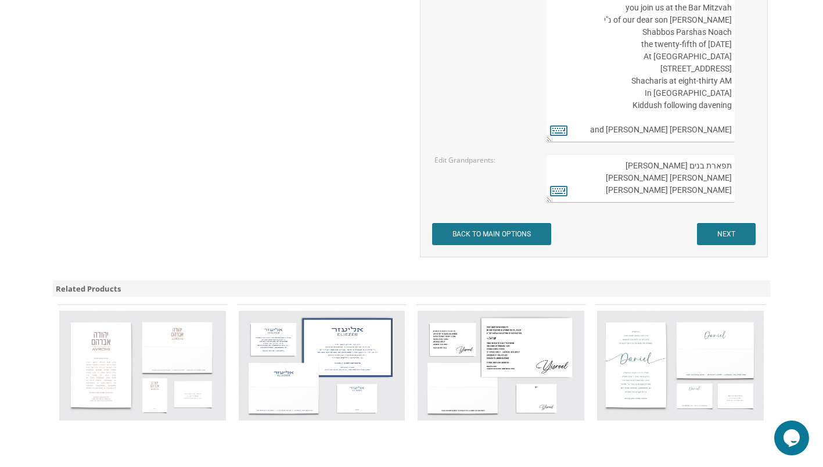
scroll to position [1793, 0]
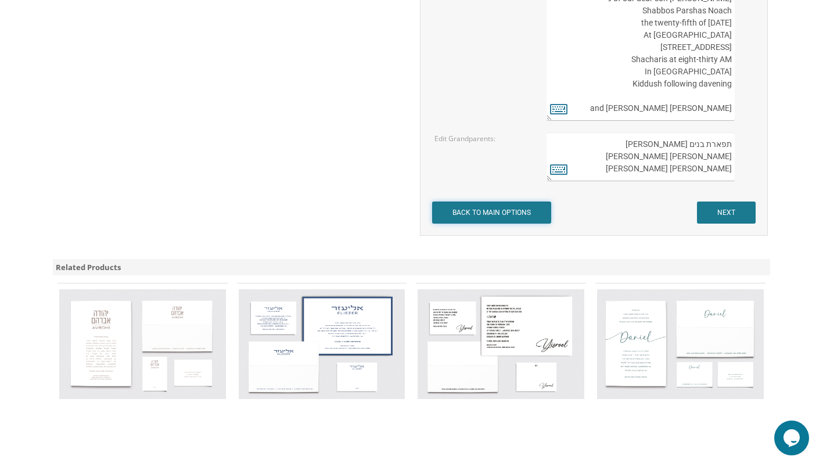
click at [525, 216] on input "BACK TO MAIN OPTIONS" at bounding box center [491, 213] width 119 height 22
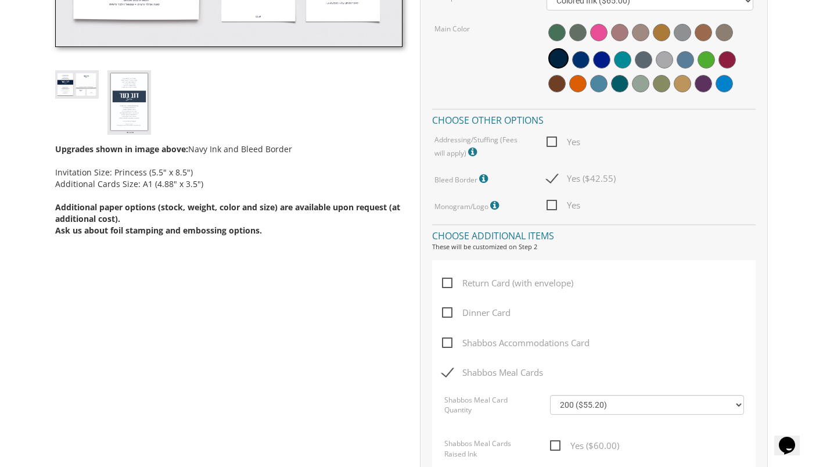
scroll to position [533, 0]
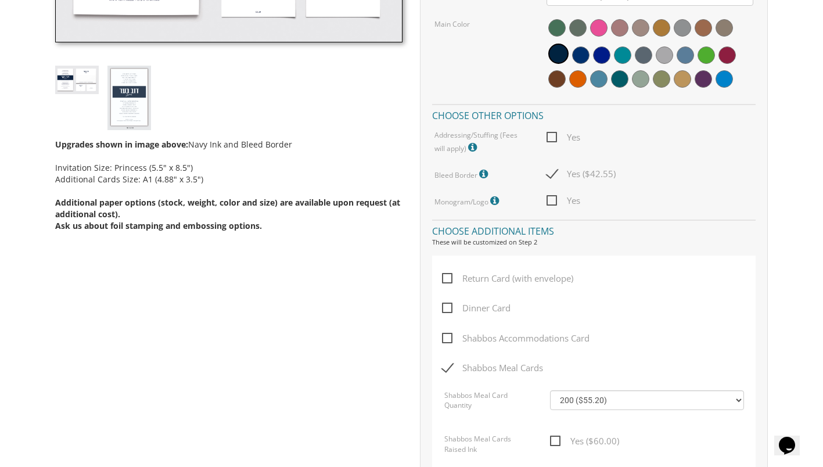
click at [505, 377] on label "Shabbos Meal Cards" at bounding box center [495, 376] width 107 height 30
click at [450, 371] on input "Shabbos Meal Cards" at bounding box center [446, 367] width 8 height 8
checkbox input "false"
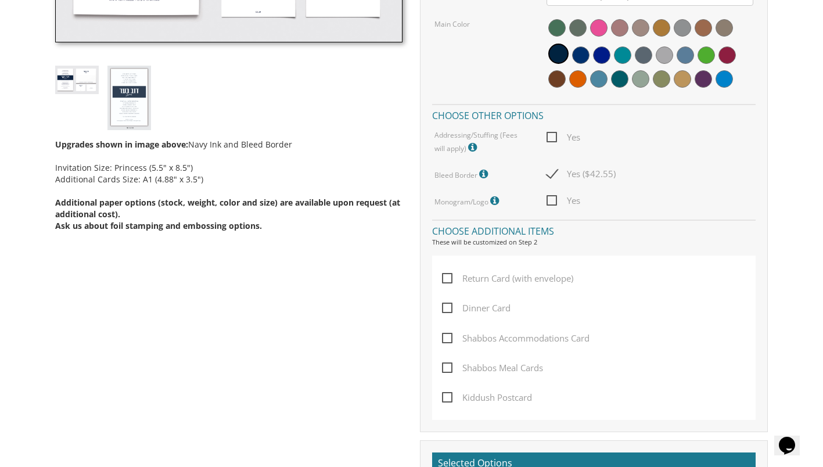
click at [511, 406] on label "Kiddush Postcard" at bounding box center [490, 405] width 96 height 30
click at [450, 400] on input "Kiddush Postcard" at bounding box center [446, 397] width 8 height 8
checkbox input "true"
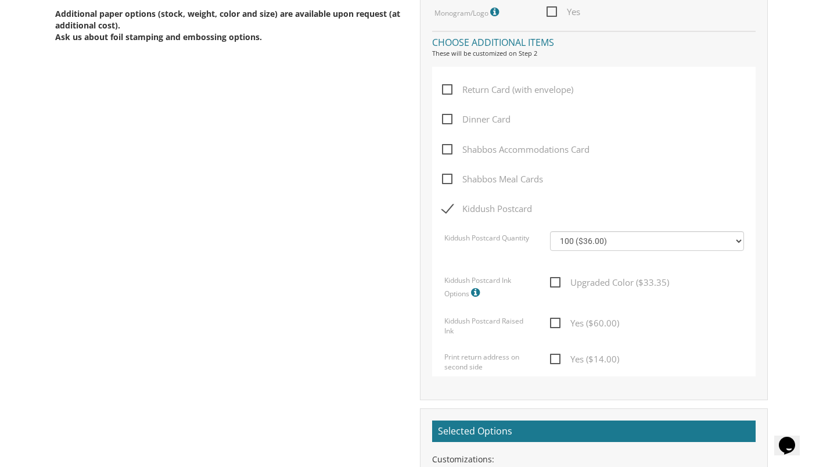
scroll to position [729, 0]
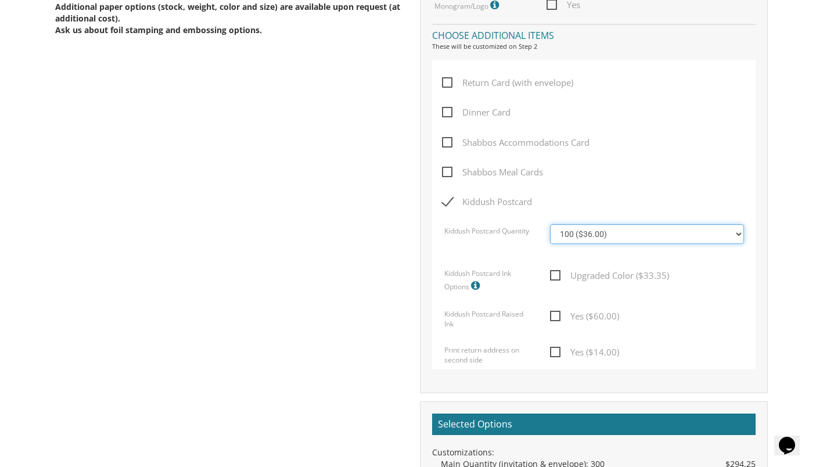
click at [741, 232] on select "100 ($36.00) 200 ($42.00) 300 ($48.00) 400 ($54.00) 500 ($60.00) 600 ($66.00) 7…" at bounding box center [647, 234] width 194 height 20
click at [763, 170] on div "Customizations Main Quantity (invitation & envelope) Invitation Size: Princess …" at bounding box center [594, 6] width 348 height 776
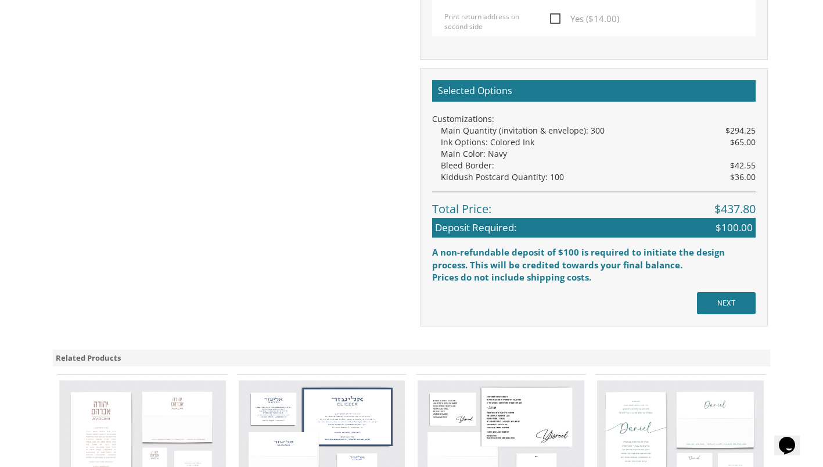
scroll to position [1059, 0]
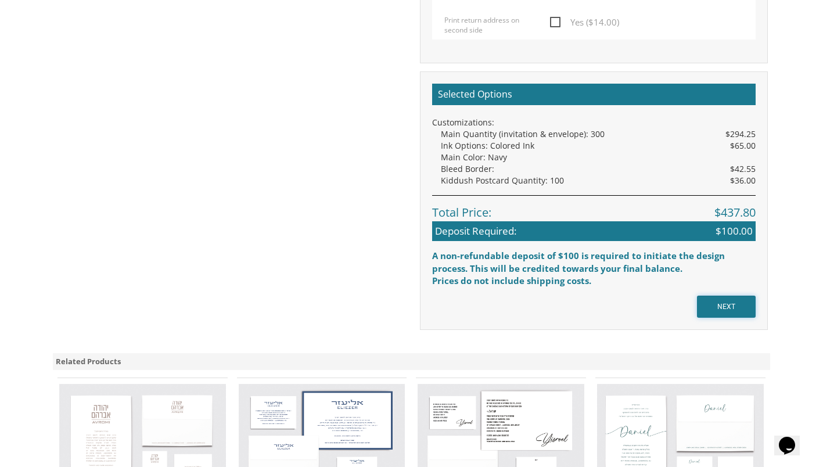
click at [733, 311] on input "NEXT" at bounding box center [726, 307] width 59 height 22
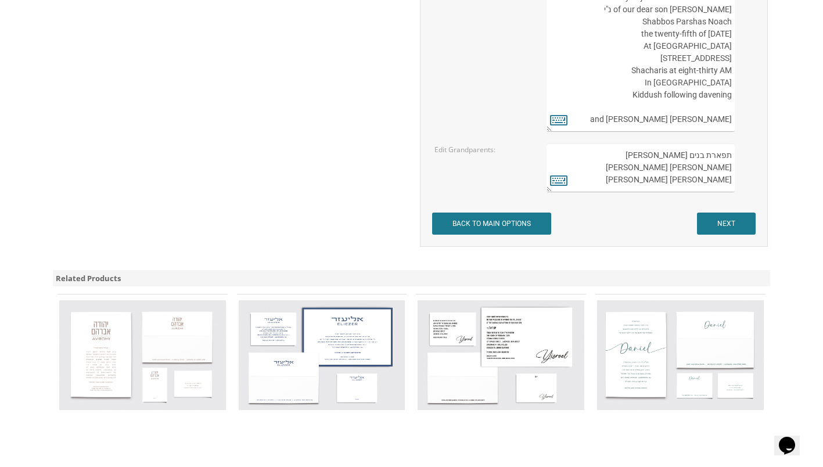
scroll to position [1751, 0]
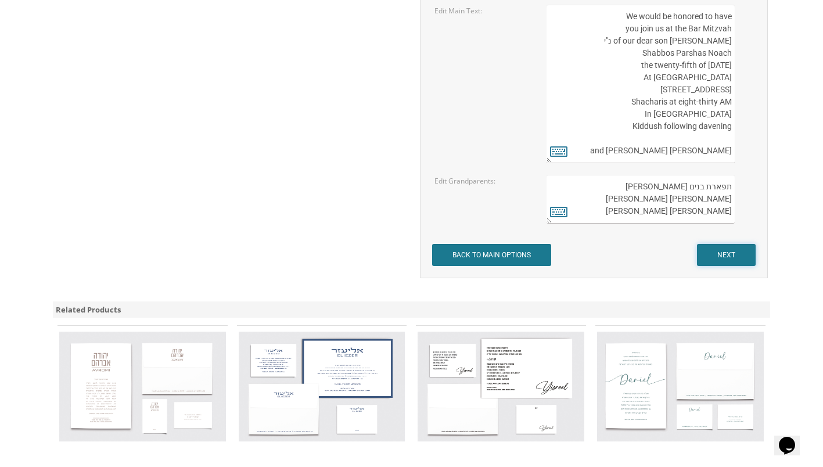
click at [738, 249] on input "NEXT" at bounding box center [726, 255] width 59 height 22
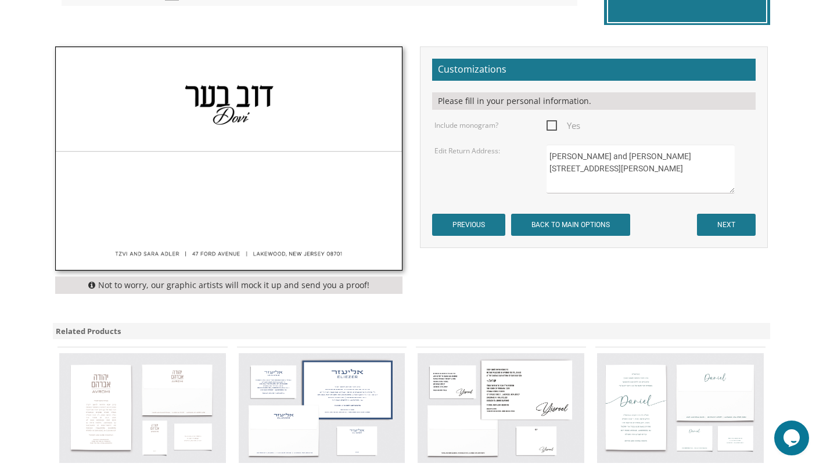
scroll to position [321, 0]
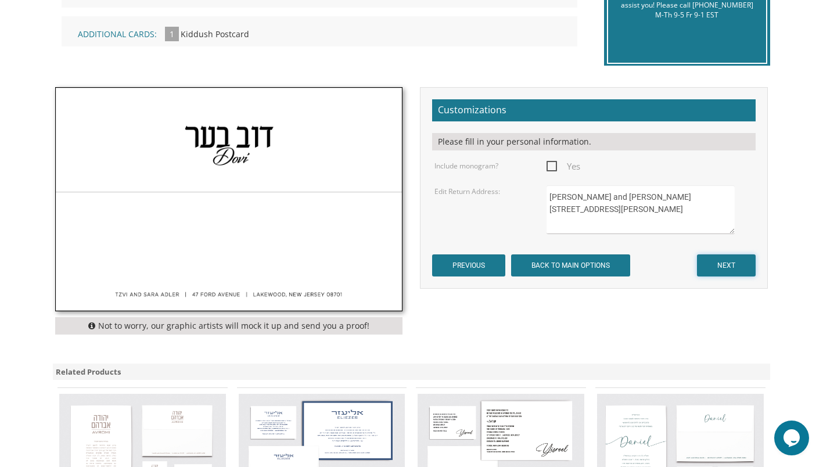
click at [734, 267] on input "NEXT" at bounding box center [726, 265] width 59 height 22
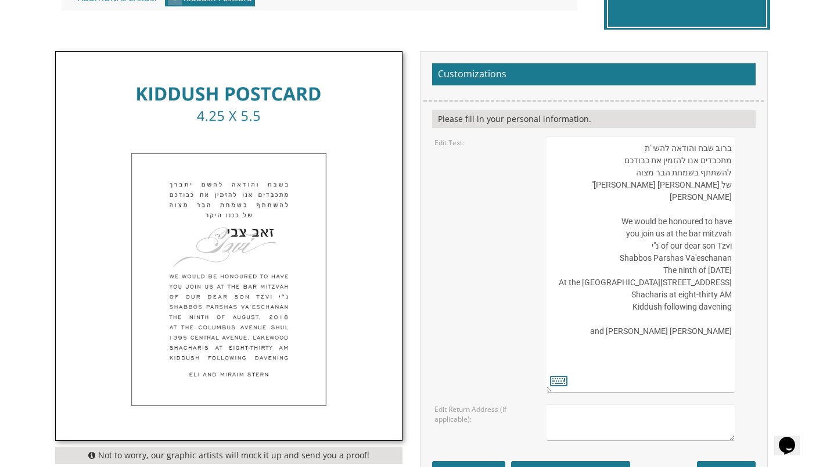
scroll to position [360, 0]
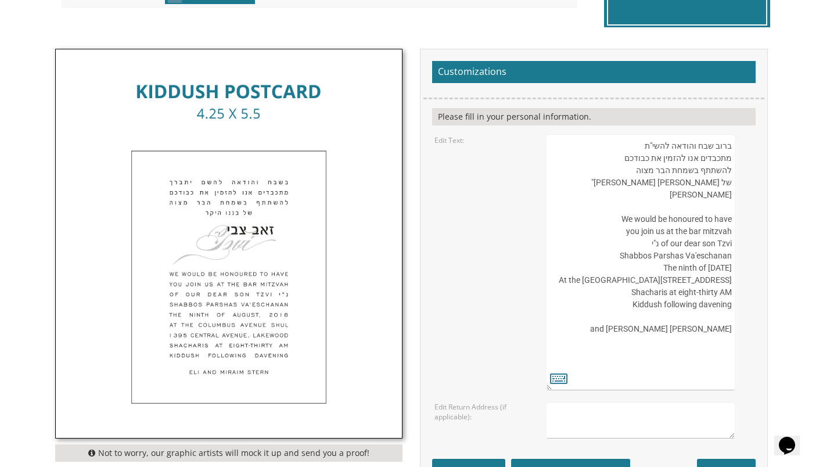
drag, startPoint x: 708, startPoint y: 209, endPoint x: 717, endPoint y: 206, distance: 9.9
click at [717, 206] on textarea "ברוב שבח והודאה להשי"ת מתכבדים אנו להזמין את כבודכם להשתתף בשמחת הבר מצוה של [P…" at bounding box center [641, 262] width 188 height 256
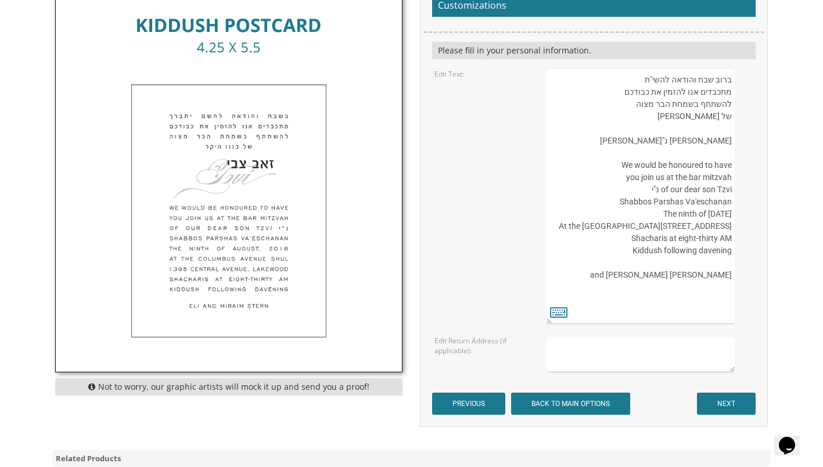
scroll to position [443, 0]
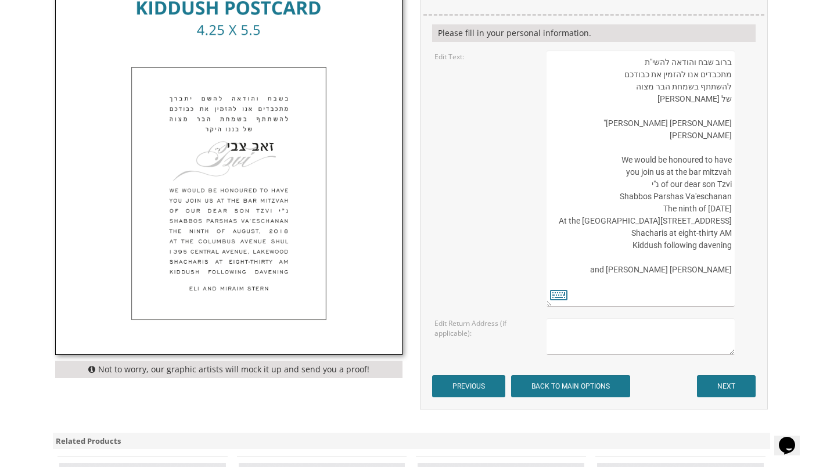
click at [727, 134] on textarea "ברוב שבח והודאה להשי"ת מתכבדים אנו להזמין את כבודכם להשתתף בשמחת הבר מצוה של [P…" at bounding box center [641, 179] width 188 height 256
click at [686, 147] on textarea "ברוב שבח והודאה להשי"ת מתכבדים אנו להזמין את כבודכם להשתתף בשמחת הבר מצוה של [P…" at bounding box center [641, 179] width 188 height 256
click at [724, 185] on textarea "ברוב שבח והודאה להשי"ת מתכבדים אנו להזמין את כבודכם להשתתף בשמחת הבר מצוה של בנ…" at bounding box center [641, 179] width 188 height 256
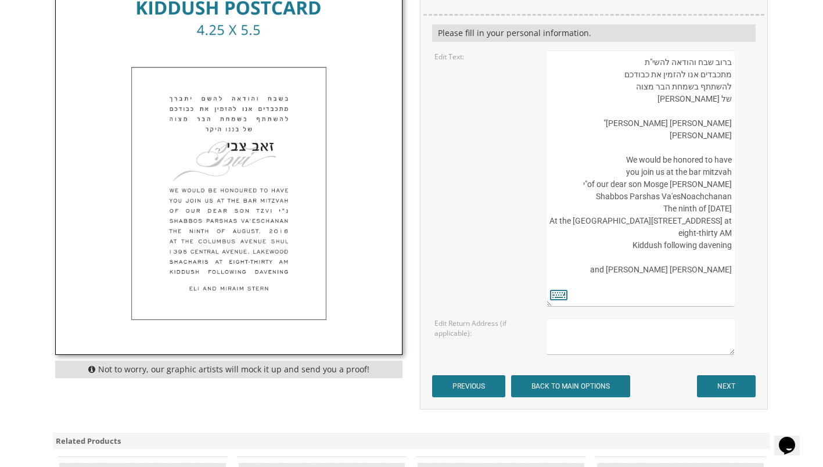
drag, startPoint x: 691, startPoint y: 214, endPoint x: 676, endPoint y: 206, distance: 16.6
click at [676, 206] on textarea "ברוב שבח והודאה להשי"ת מתכבדים אנו להזמין את כבודכם להשתתף בשמחת הבר מצוה של בנ…" at bounding box center [641, 179] width 188 height 256
click at [677, 203] on textarea "ברוב שבח והודאה להשי"ת מתכבדים אנו להזמין את כבודכם להשתתף בשמחת הבר מצוה של בנ…" at bounding box center [641, 179] width 188 height 256
click at [677, 200] on textarea "ברוב שבח והודאה להשי"ת מתכבדים אנו להזמין את כבודכם להשתתף בשמחת הבר מצוה של בנ…" at bounding box center [641, 179] width 188 height 256
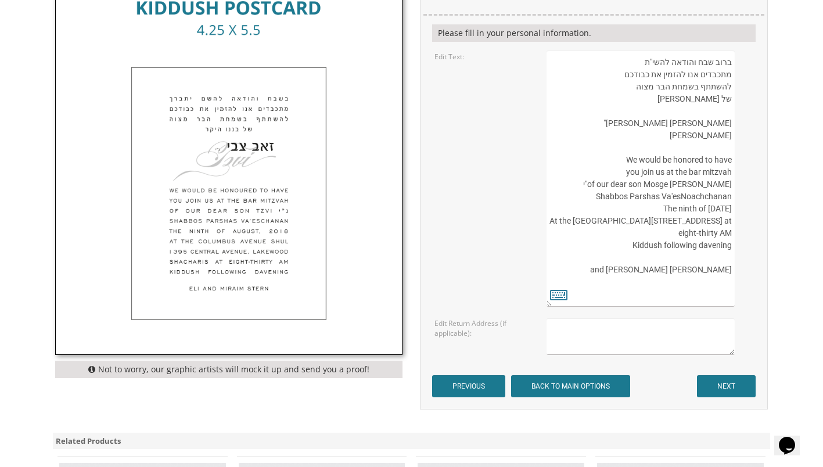
click at [677, 200] on textarea "ברוב שבח והודאה להשי"ת מתכבדים אנו להזמין את כבודכם להשתתף בשמחת הבר מצוה של בנ…" at bounding box center [641, 179] width 188 height 256
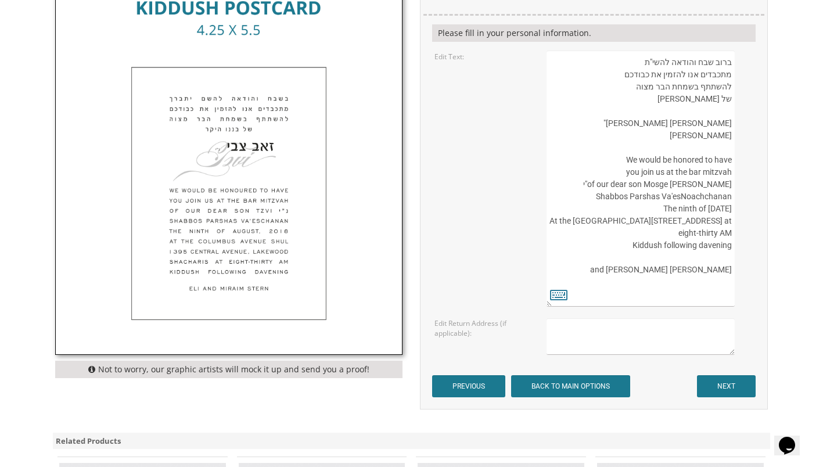
click at [611, 238] on textarea "ברוב שבח והודאה להשי"ת מתכבדים אנו להזמין את כבודכם להשתתף בשמחת הבר מצוה של בנ…" at bounding box center [641, 179] width 188 height 256
drag, startPoint x: 669, startPoint y: 195, endPoint x: 729, endPoint y: 198, distance: 59.9
click at [729, 198] on textarea "ברוב שבח והודאה להשי"ת מתכבדים אנו להזמין את כבודכם להשתתף בשמחת הבר מצוה של בנ…" at bounding box center [641, 179] width 188 height 256
click at [729, 192] on textarea "ברוב שבח והודאה להשי"ת מתכבדים אנו להזמין את כבודכם להשתתף בשמחת הבר מצוה של בנ…" at bounding box center [641, 179] width 188 height 256
click at [733, 213] on textarea "ברוב שבח והודאה להשי"ת מתכבדים אנו להזמין את כבודכם להשתתף בשמחת הבר מצוה של בנ…" at bounding box center [641, 179] width 188 height 256
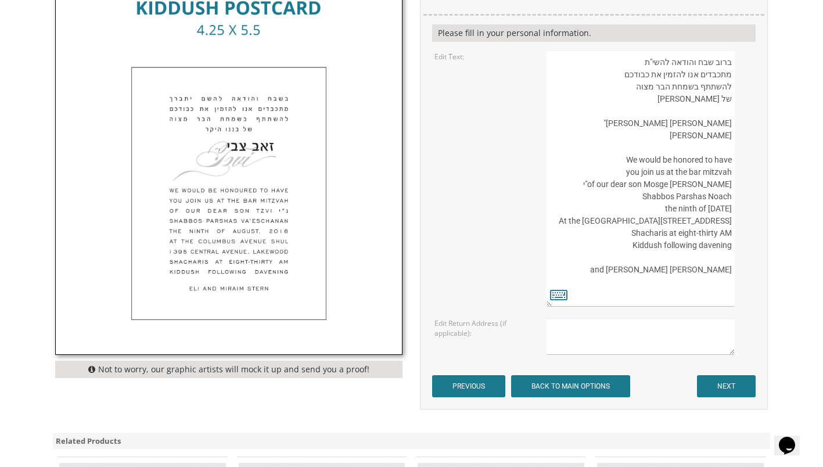
click at [657, 207] on textarea "ברוב שבח והודאה להשי"ת מתכבדים אנו להזמין את כבודכם להשתתף בשמחת הבר מצוה של בנ…" at bounding box center [641, 179] width 188 height 256
click at [724, 206] on textarea "ברוב שבח והודאה להשי"ת מתכבדים אנו להזמין את כבודכם להשתתף בשמחת הבר מצוה של בנ…" at bounding box center [641, 179] width 188 height 256
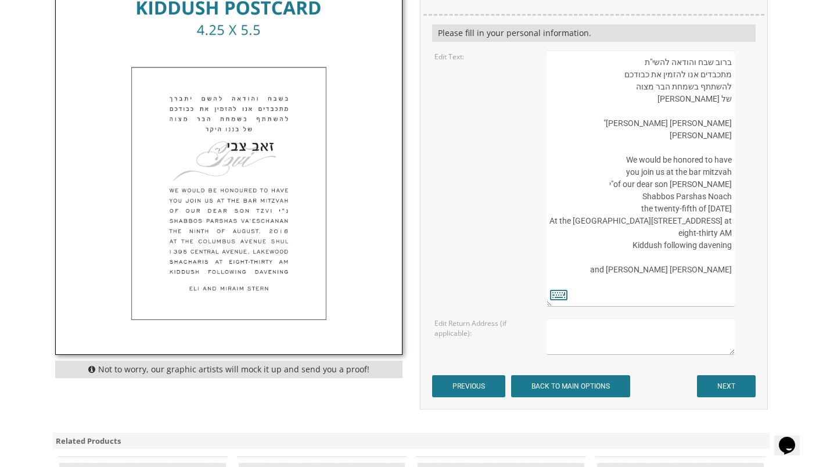
click at [724, 206] on textarea "ברוב שבח והודאה להשי"ת מתכבדים אנו להזמין את כבודכם להשתתף בשמחת הבר מצוה של בנ…" at bounding box center [641, 179] width 188 height 256
click at [765, 199] on div "Customizations Please fill in your personal information. Edit Text: Edit Return…" at bounding box center [594, 187] width 348 height 444
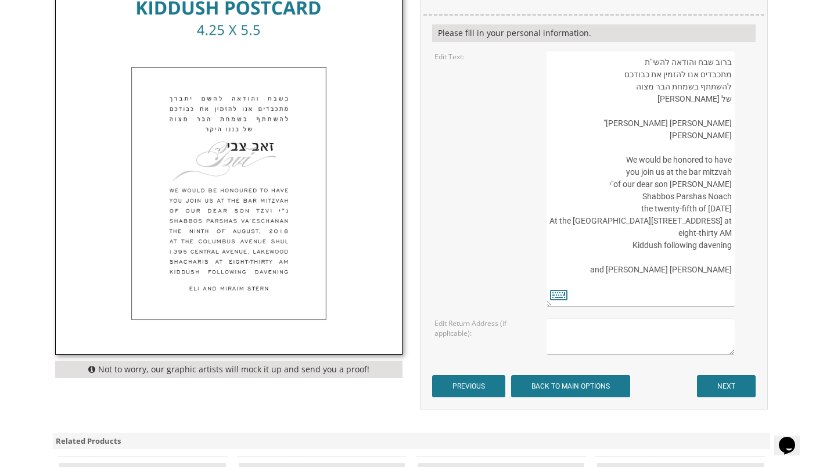
click at [733, 207] on textarea "ברוב שבח והודאה להשי"ת מתכבדים אנו להזמין את כבודכם להשתתף בשמחת הבר מצוה של בנ…" at bounding box center [641, 179] width 188 height 256
click at [728, 207] on textarea "ברוב שבח והודאה להשי"ת מתכבדים אנו להזמין את כבודכם להשתתף בשמחת הבר מצוה של בנ…" at bounding box center [641, 179] width 188 height 256
click at [676, 223] on textarea "ברוב שבח והודאה להשי"ת מתכבדים אנו להזמין את כבודכם להשתתף בשמחת הבר מצוה של בנ…" at bounding box center [641, 179] width 188 height 256
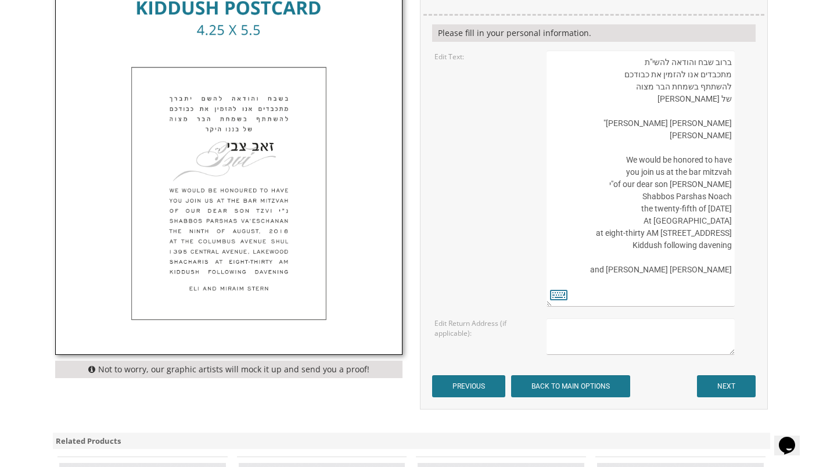
click at [632, 234] on textarea "ברוב שבח והודאה להשי"ת מתכבדים אנו להזמין את כבודכם להשתתף בשמחת הבר מצוה של בנ…" at bounding box center [641, 179] width 188 height 256
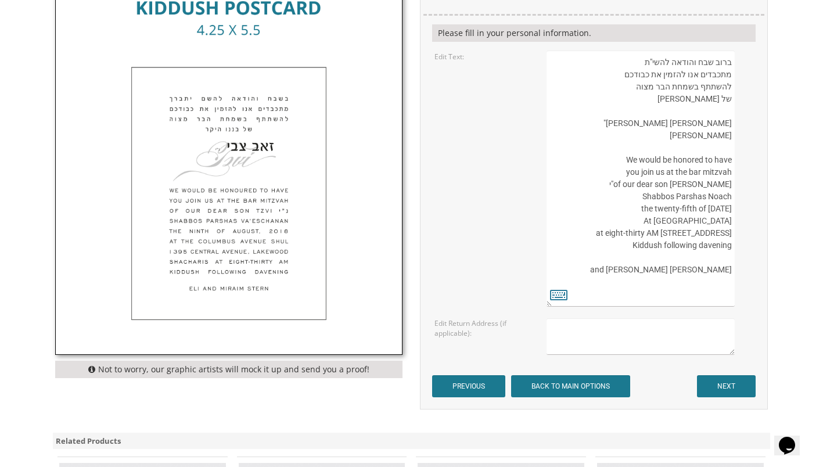
click at [632, 234] on textarea "ברוב שבח והודאה להשי"ת מתכבדים אנו להזמין את כבודכם להשתתף בשמחת הבר מצוה של בנ…" at bounding box center [641, 179] width 188 height 256
click at [713, 235] on textarea "ברוב שבח והודאה להשי"ת מתכבדים אנו להזמין את כבודכם להשתתף בשמחת הבר מצוה של בנ…" at bounding box center [641, 179] width 188 height 256
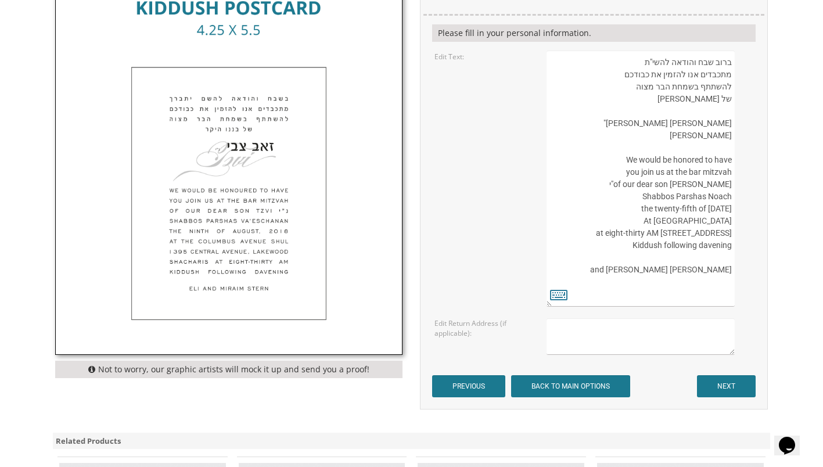
click at [720, 227] on textarea "ברוב שבח והודאה להשי"ת מתכבדים אנו להזמין את כבודכם להשתתף בשמחת הבר מצוה של בנ…" at bounding box center [641, 179] width 188 height 256
click at [720, 232] on textarea "ברוב שבח והודאה להשי"ת מתכבדים אנו להזמין את כבודכם להשתתף בשמחת הבר מצוה של בנ…" at bounding box center [641, 179] width 188 height 256
click at [652, 235] on textarea "ברוב שבח והודאה להשי"ת מתכבדים אנו להזמין את כבודכם להשתתף בשמחת הבר מצוה של בנ…" at bounding box center [641, 179] width 188 height 256
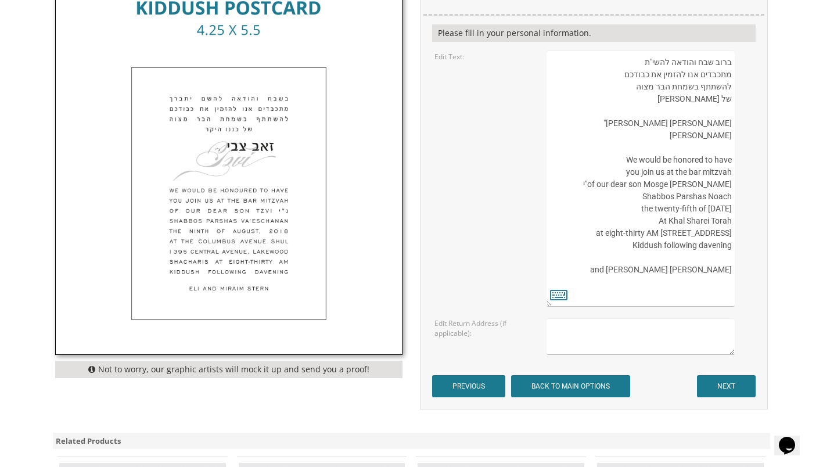
click at [652, 235] on textarea "ברוב שבח והודאה להשי"ת מתכבדים אנו להזמין את כבודכם להשתתף בשמחת הבר מצוה של בנ…" at bounding box center [641, 179] width 188 height 256
click at [691, 264] on textarea "ברוב שבח והודאה להשי"ת מתכבדים אנו להזמין את כבודכם להשתתף בשמחת הבר מצוה של בנ…" at bounding box center [641, 179] width 188 height 256
click at [691, 259] on textarea "ברוב שבח והודאה להשי"ת מתכבדים אנו להזמין את כבודכם להשתתף בשמחת הבר מצוה של בנ…" at bounding box center [641, 179] width 188 height 256
click at [663, 291] on textarea "ברוב שבח והודאה להשי"ת מתכבדים אנו להזמין את כבודכם להשתתף בשמחת הבר מצוה של בנ…" at bounding box center [641, 179] width 188 height 256
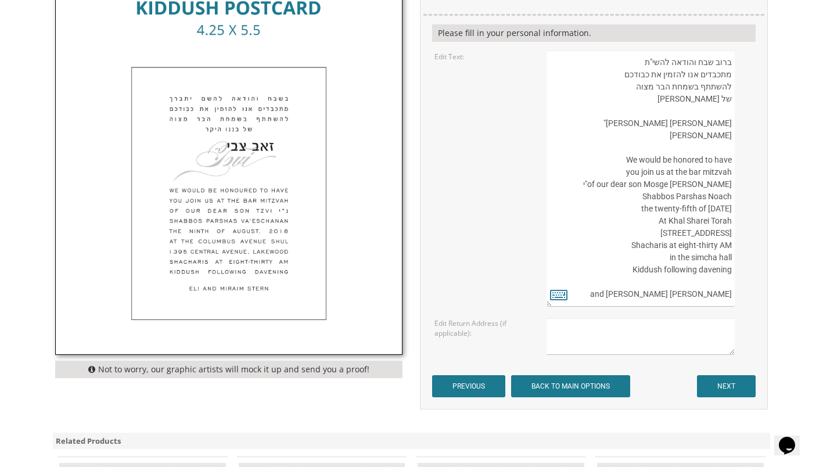
click at [663, 291] on textarea "ברוב שבח והודאה להשי"ת מתכבדים אנו להזמין את כבודכם להשתתף בשמחת הבר מצוה של בנ…" at bounding box center [641, 179] width 188 height 256
type textarea "ברוב שבח והודאה להשי"ת מתכבדים אנו להזמין את כבודכם להשתתף בשמחת הבר מצוה של בנ…"
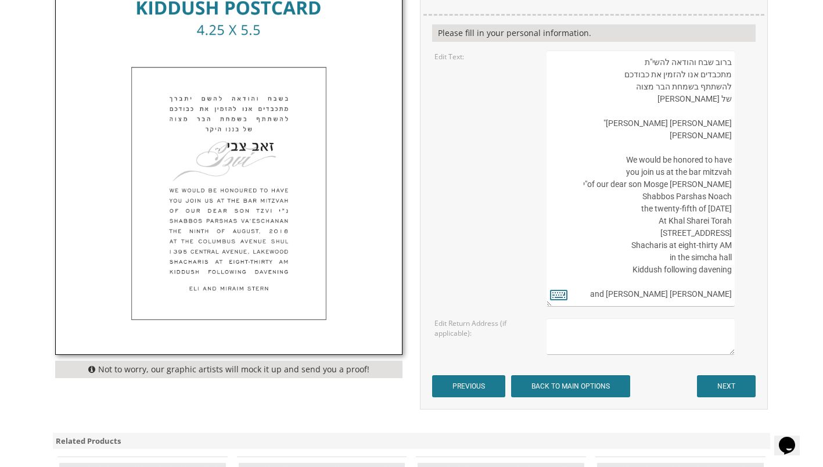
click at [805, 288] on body "My Cart {{shoppingcart.totalQuantityDisplay}} Total: {{shoppingcart.subtotal}} …" at bounding box center [411, 198] width 823 height 1283
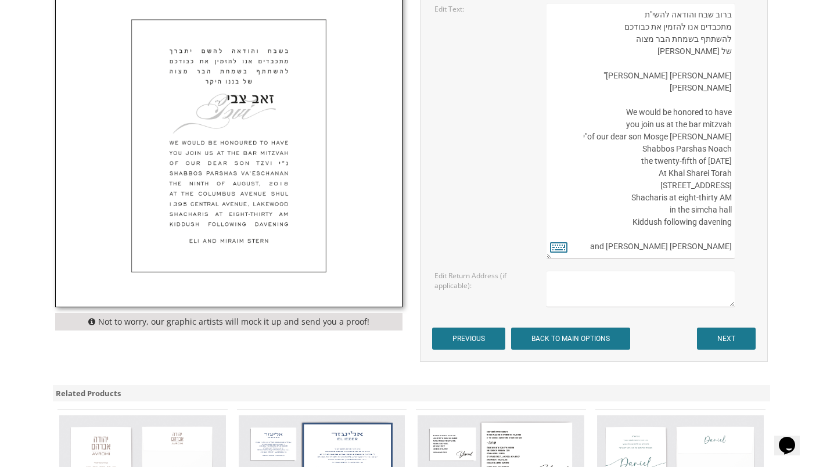
scroll to position [511, 0]
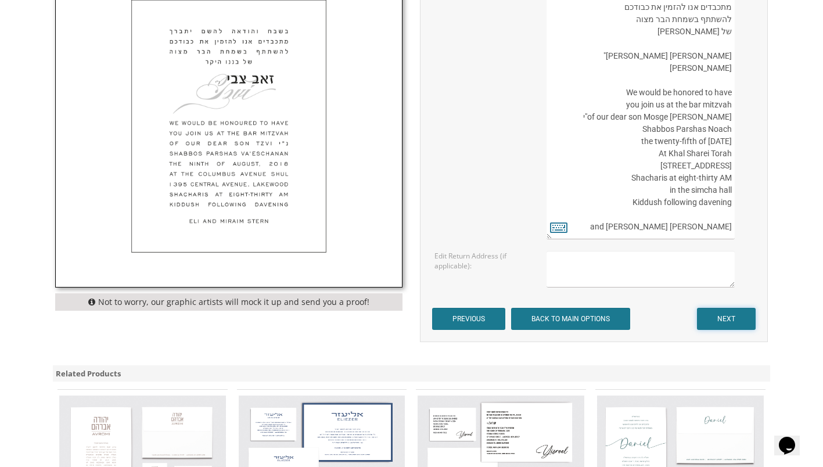
click at [741, 325] on input "NEXT" at bounding box center [726, 319] width 59 height 22
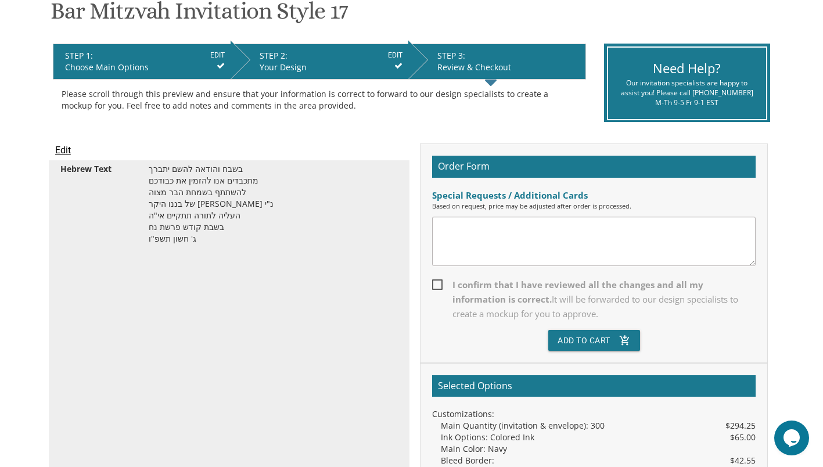
scroll to position [221, 0]
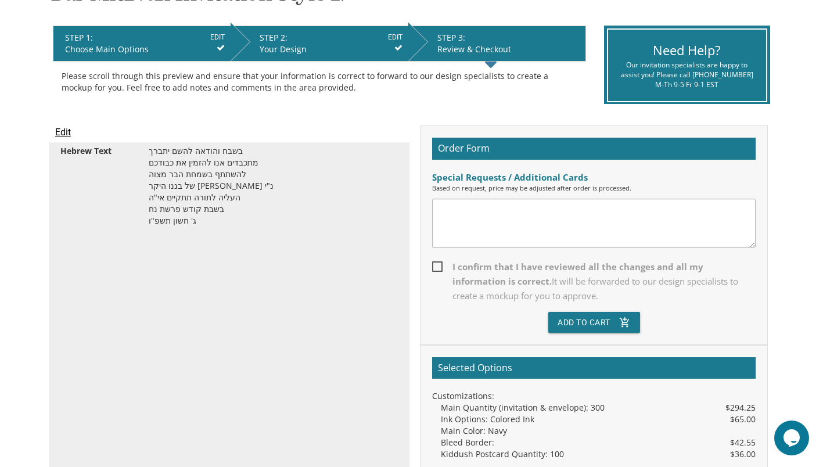
click at [467, 272] on span "I confirm that I have reviewed all the changes and all my information is correc…" at bounding box center [594, 282] width 324 height 44
click at [440, 270] on input "I confirm that I have reviewed all the changes and all my information is correc…" at bounding box center [436, 266] width 8 height 8
checkbox input "true"
click at [614, 330] on button "Add To Cart add_shopping_cart" at bounding box center [594, 322] width 92 height 21
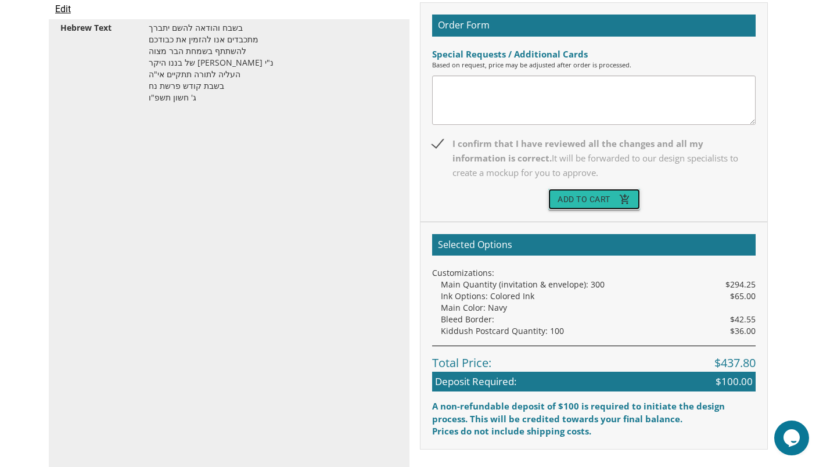
scroll to position [431, 0]
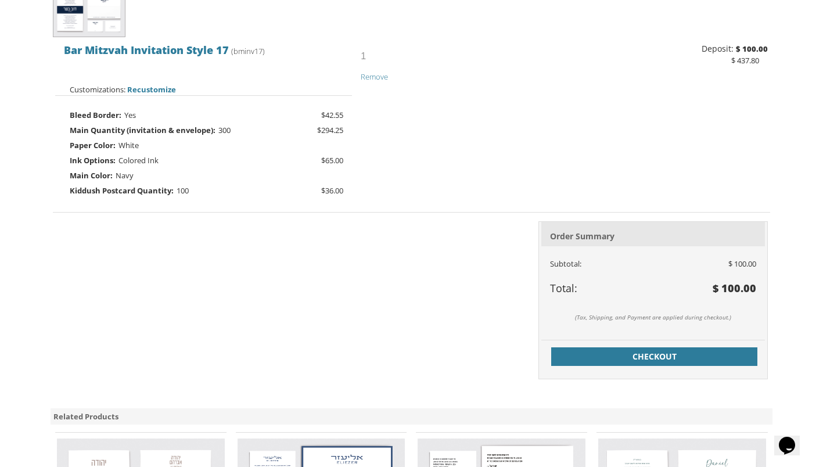
scroll to position [343, 0]
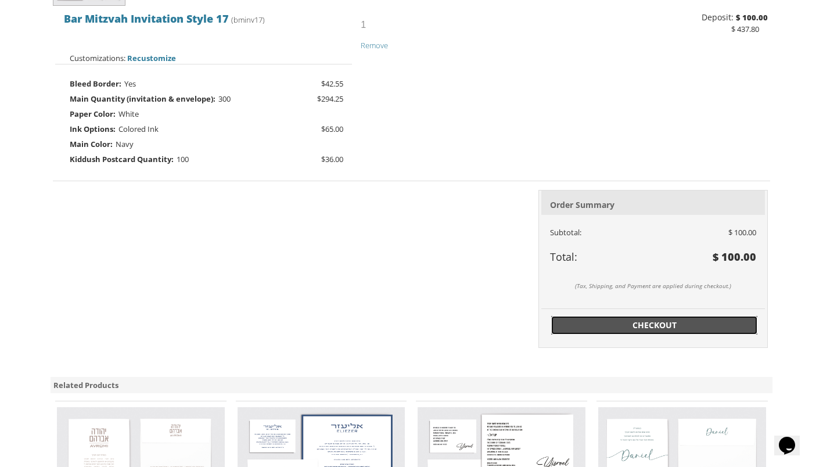
click at [720, 328] on span "Checkout" at bounding box center [654, 326] width 193 height 12
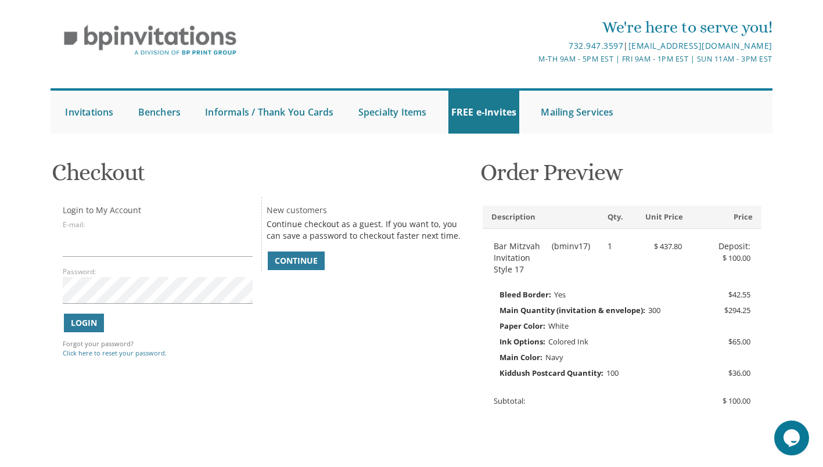
scroll to position [51, 0]
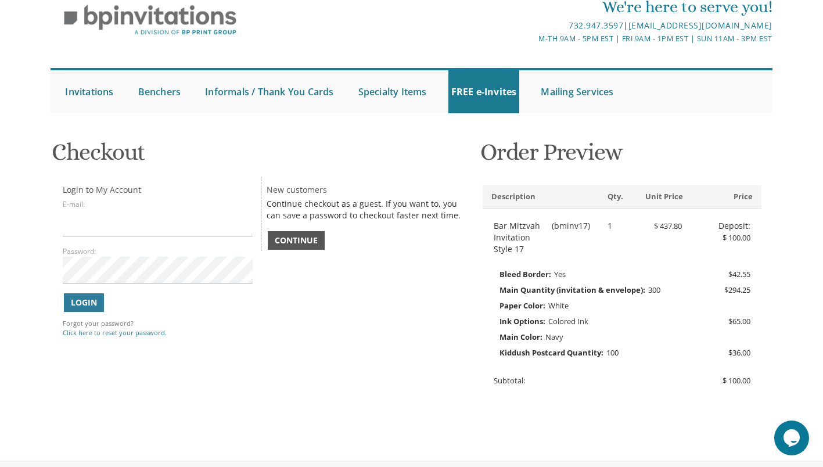
click at [283, 231] on link "Continue" at bounding box center [296, 240] width 57 height 19
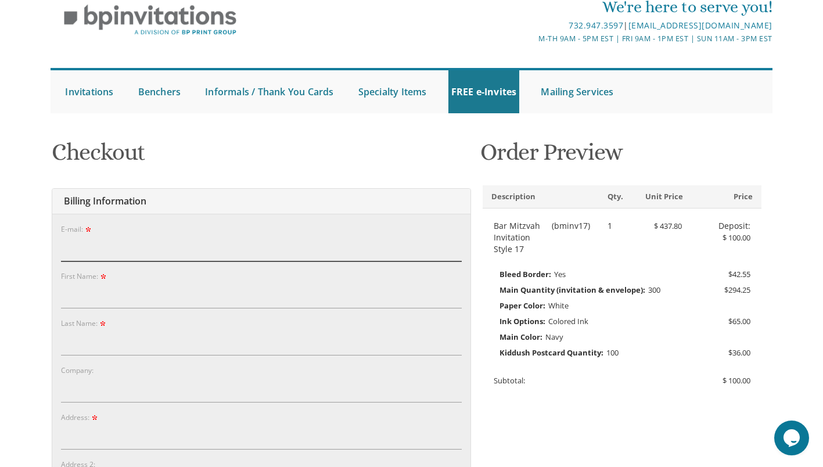
click at [100, 250] on input "E-mail:" at bounding box center [261, 248] width 401 height 27
type input "ekaufman08@gmail.com"
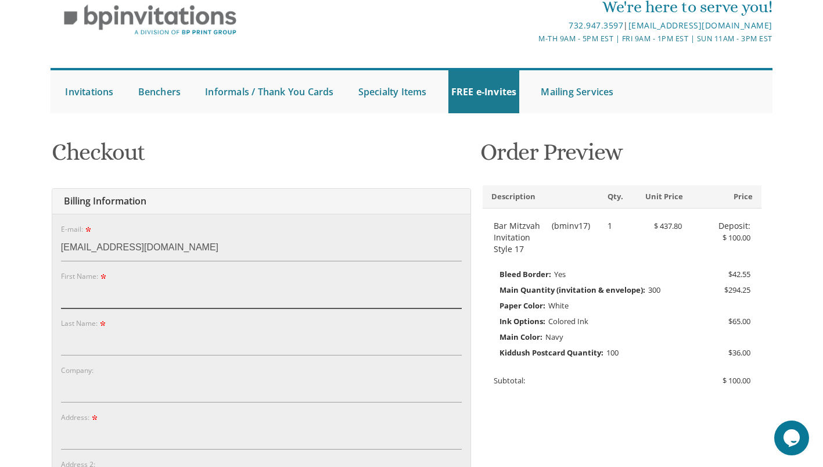
type input "Elazar"
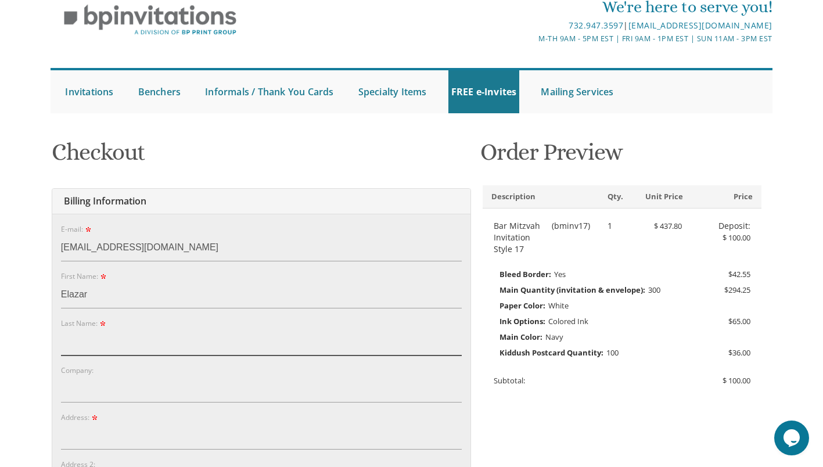
type input "Kaufman"
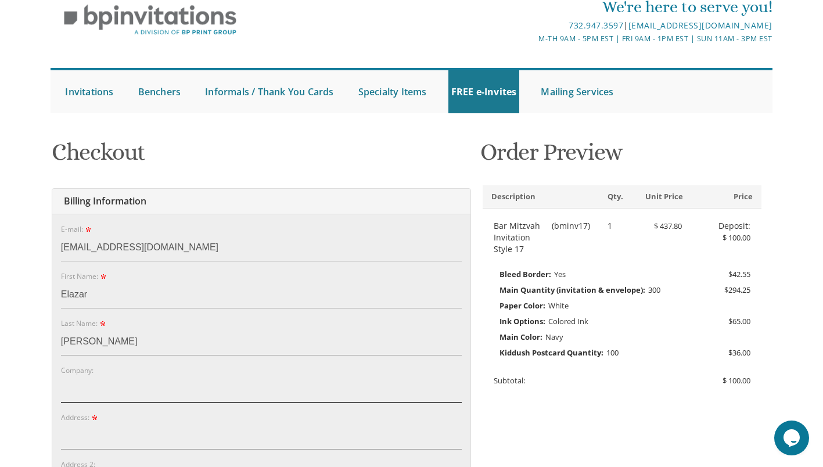
type input "Ashley Renovations LLC"
type input "110 Ashley Ave"
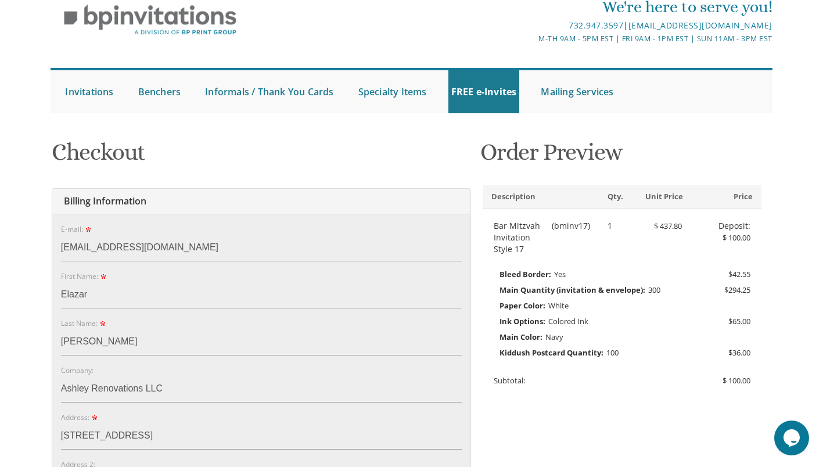
type input "Lakewood"
type input "08701"
select select "NJ"
type input "7323644546"
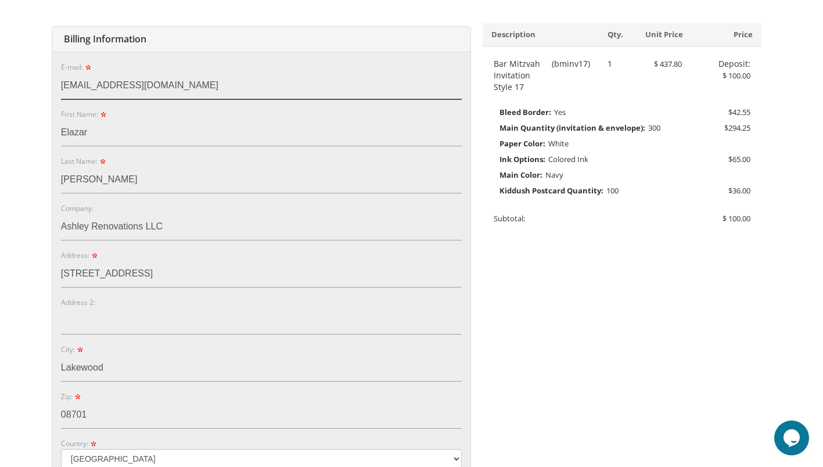
scroll to position [210, 0]
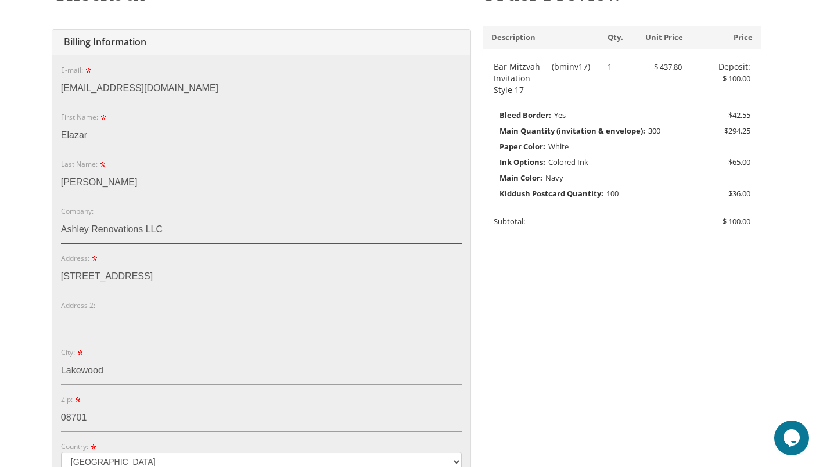
click at [101, 223] on input "Ashley Renovations LLC" at bounding box center [261, 230] width 401 height 27
click at [95, 229] on input "Ashley Renovations LLC" at bounding box center [261, 230] width 401 height 27
click at [91, 229] on input "Ashley Renovations LLC" at bounding box center [261, 230] width 401 height 27
type input "\"
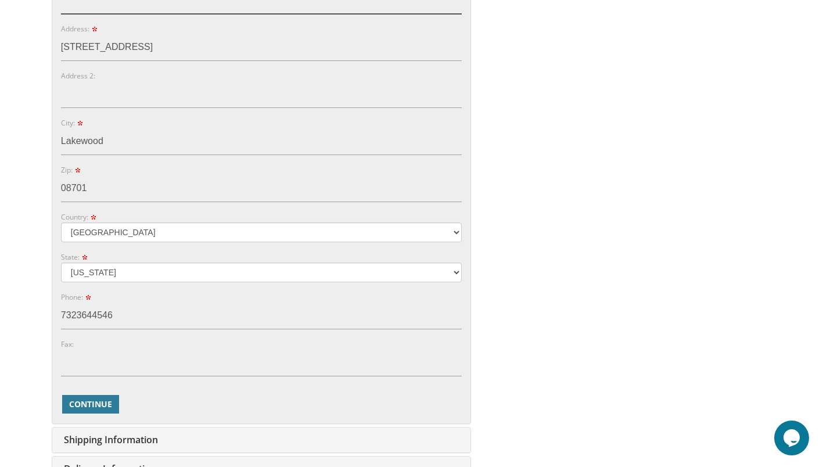
scroll to position [440, 0]
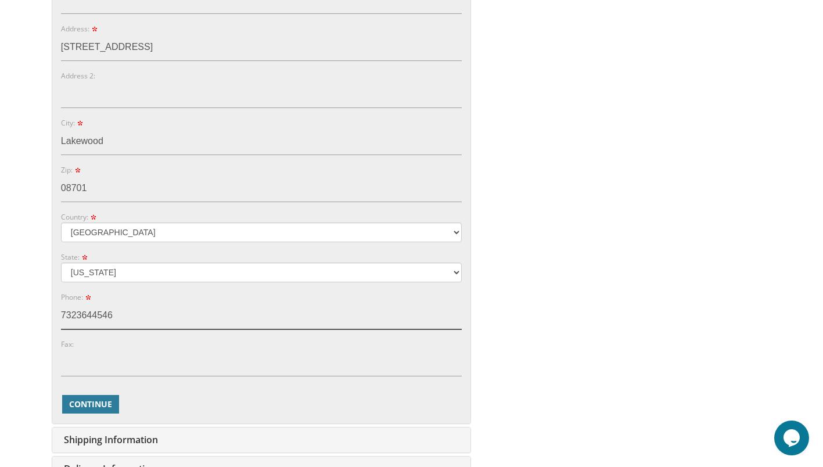
click at [105, 314] on input "7323644546" at bounding box center [261, 316] width 401 height 27
click at [87, 315] on input "7323644546" at bounding box center [261, 316] width 401 height 27
click at [74, 318] on input "7323644546" at bounding box center [261, 316] width 401 height 27
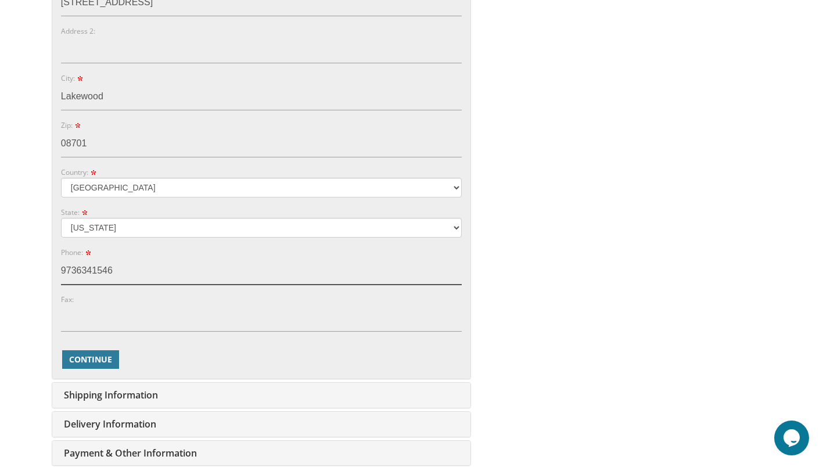
scroll to position [554, 0]
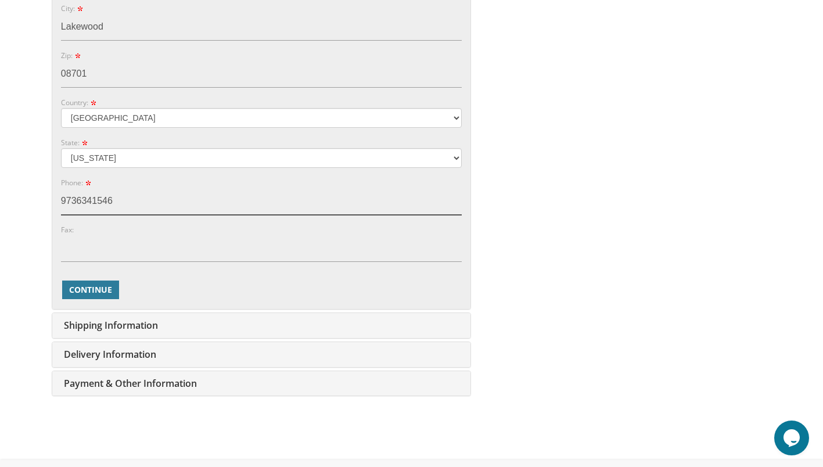
type input "9736341546"
click at [647, 253] on div "You are currently editing Order #. To place a new order you must exit editing m…" at bounding box center [411, 18] width 723 height 780
click at [95, 288] on span "Continue" at bounding box center [90, 290] width 43 height 12
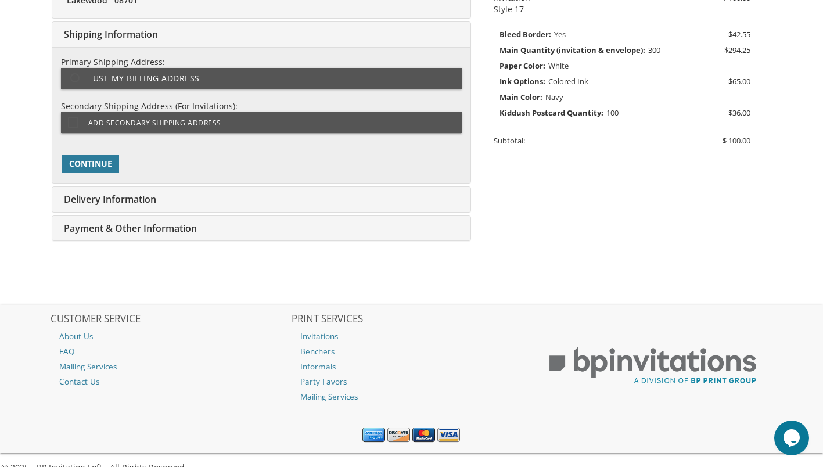
scroll to position [291, 0]
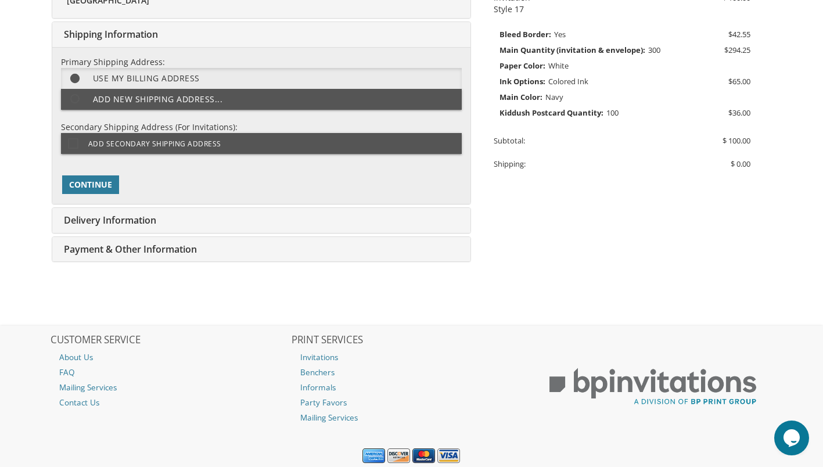
click at [103, 99] on label "Add new shipping address..." at bounding box center [261, 99] width 401 height 21
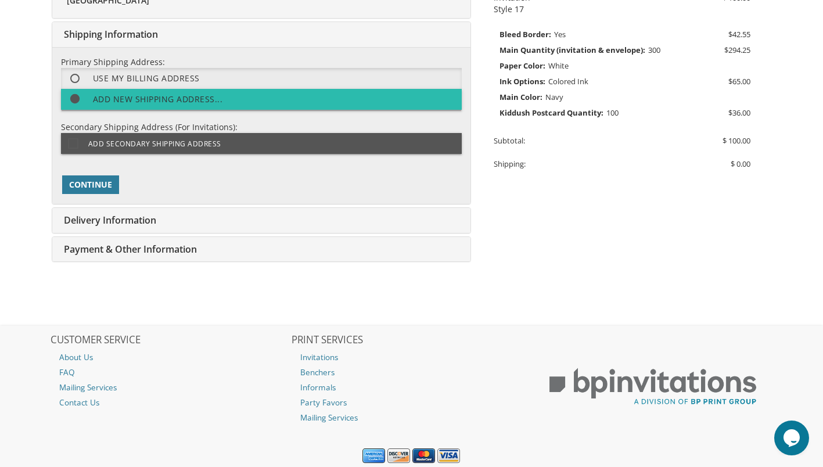
select select "NJ"
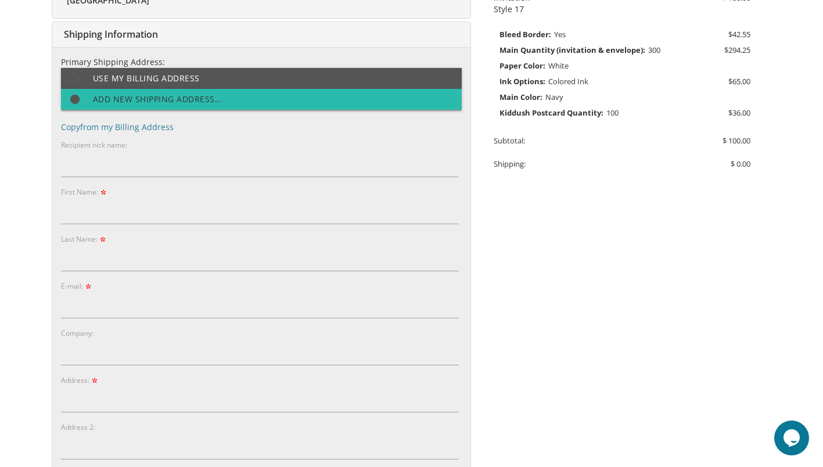
click at [96, 106] on label "Add new shipping address..." at bounding box center [261, 99] width 401 height 21
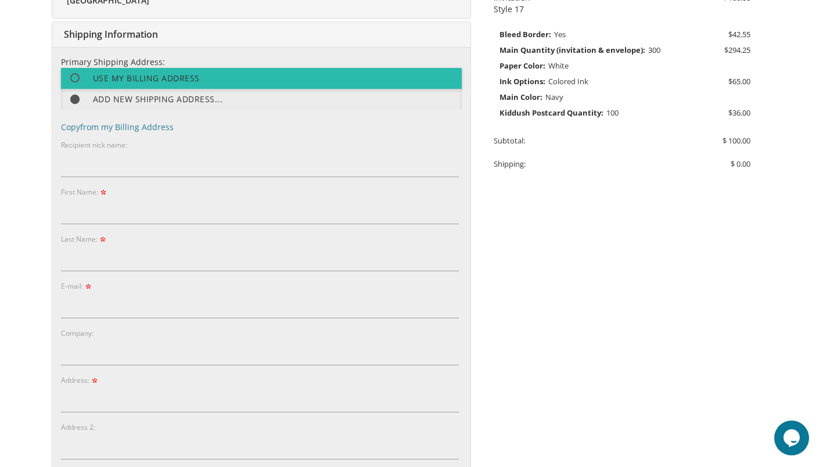
click at [104, 78] on label "Use my billing address" at bounding box center [261, 78] width 401 height 21
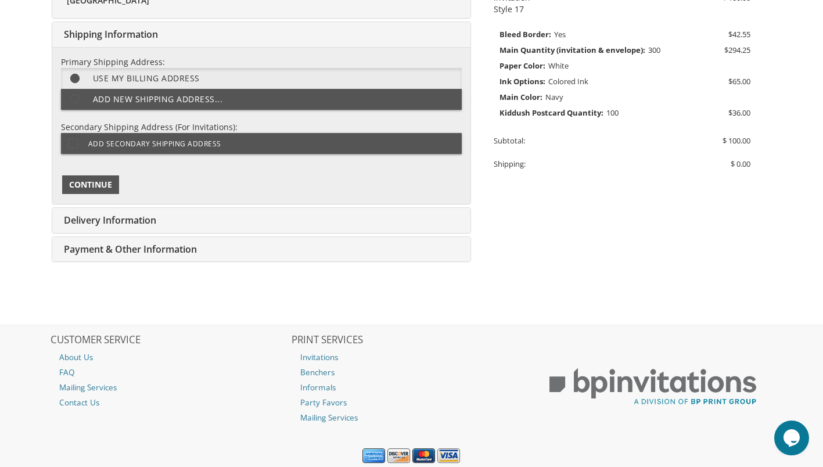
click at [76, 189] on span "Continue" at bounding box center [90, 185] width 43 height 12
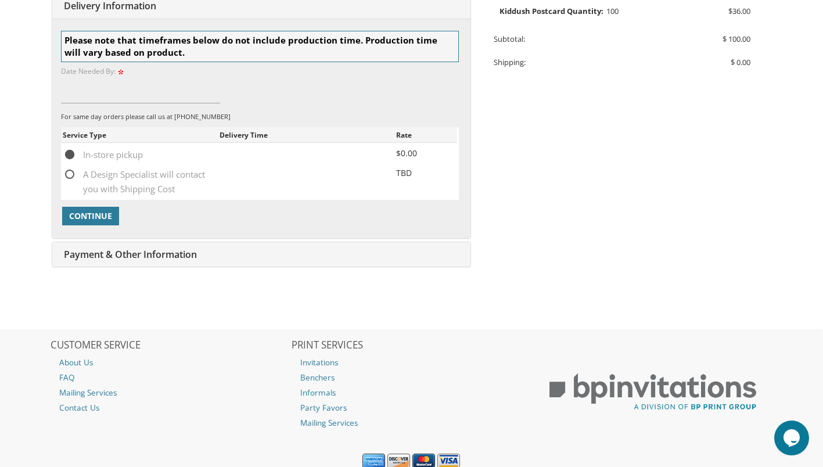
scroll to position [436, 0]
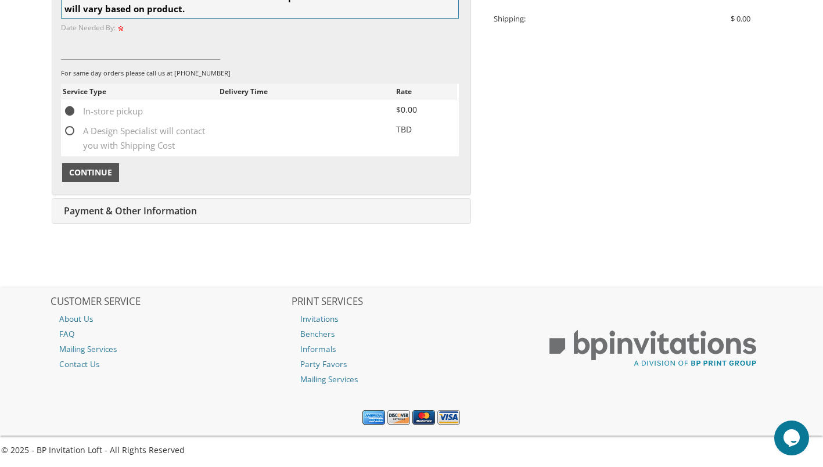
click at [84, 177] on span "Continue" at bounding box center [90, 173] width 43 height 12
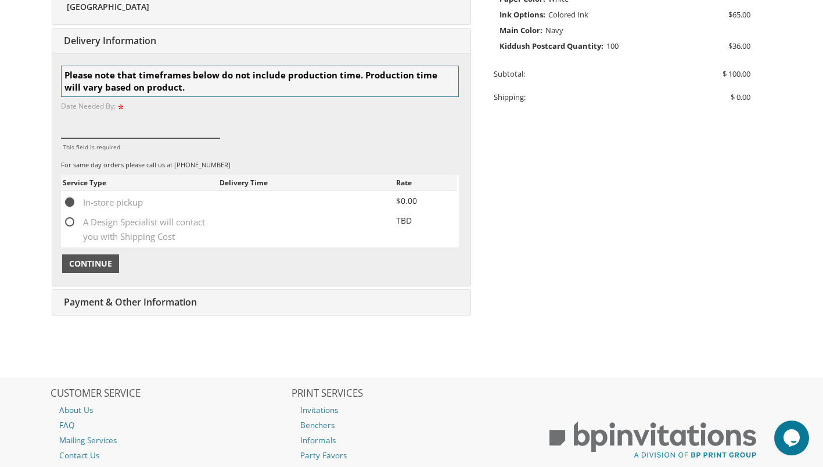
scroll to position [354, 0]
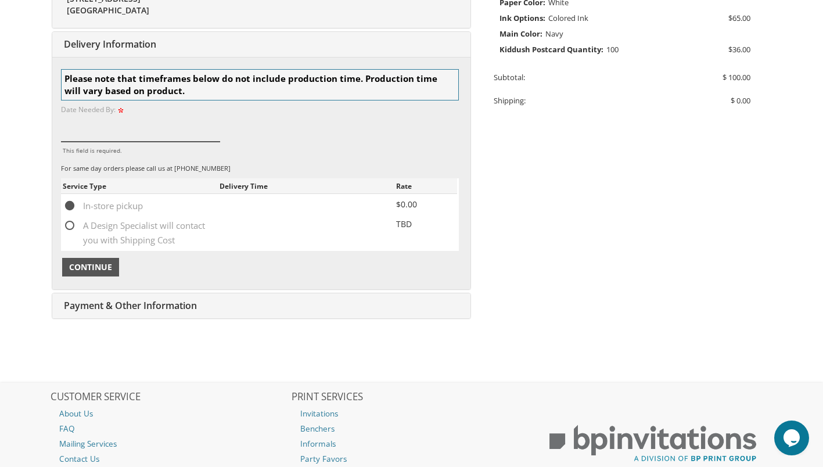
click at [63, 132] on input "This field is required." at bounding box center [140, 128] width 159 height 27
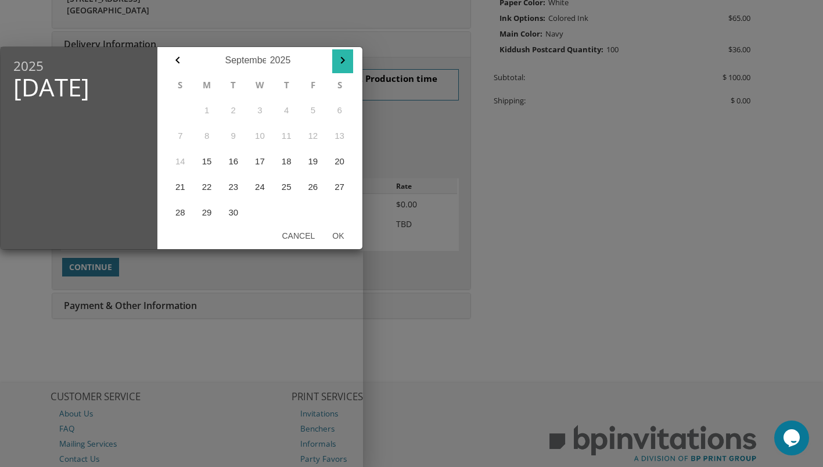
click at [341, 72] on button "button" at bounding box center [342, 61] width 21 height 24
click at [177, 60] on icon "button" at bounding box center [178, 60] width 14 height 14
click at [206, 159] on button "15" at bounding box center [206, 162] width 27 height 26
click at [315, 163] on button "19" at bounding box center [313, 162] width 27 height 26
click at [338, 231] on button "Ok" at bounding box center [338, 235] width 29 height 21
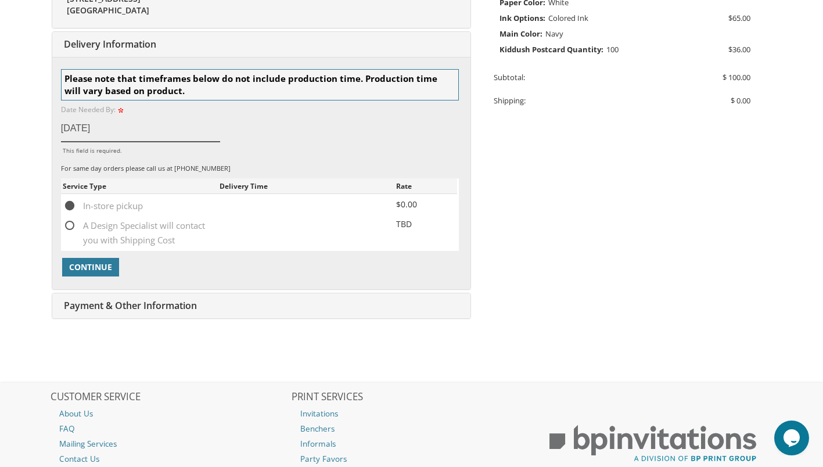
click at [70, 125] on input "Sep 19, 2025" at bounding box center [140, 128] width 159 height 27
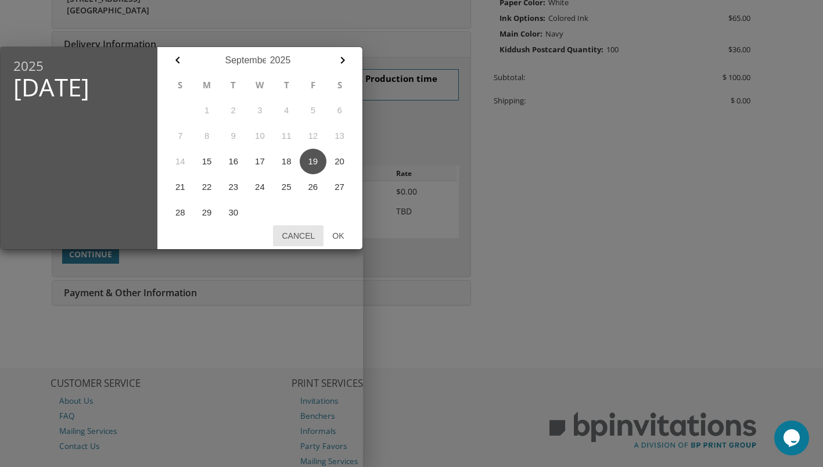
click at [303, 238] on button "Cancel" at bounding box center [298, 235] width 51 height 21
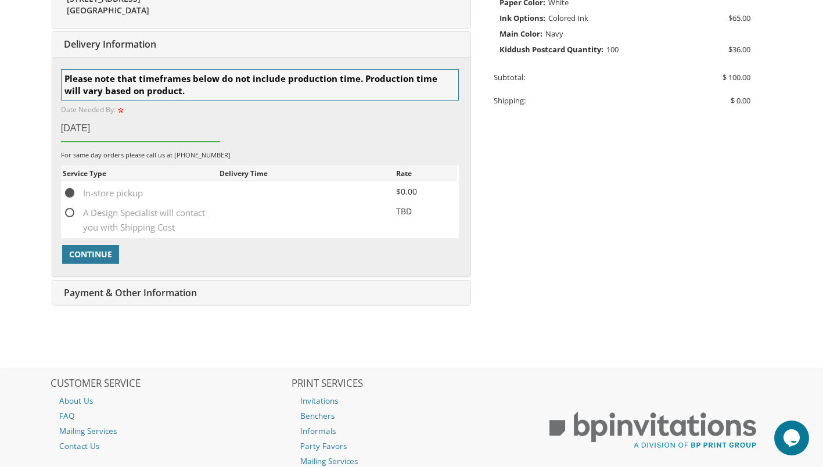
click at [114, 132] on input "Sep 19, 2025" at bounding box center [140, 128] width 159 height 27
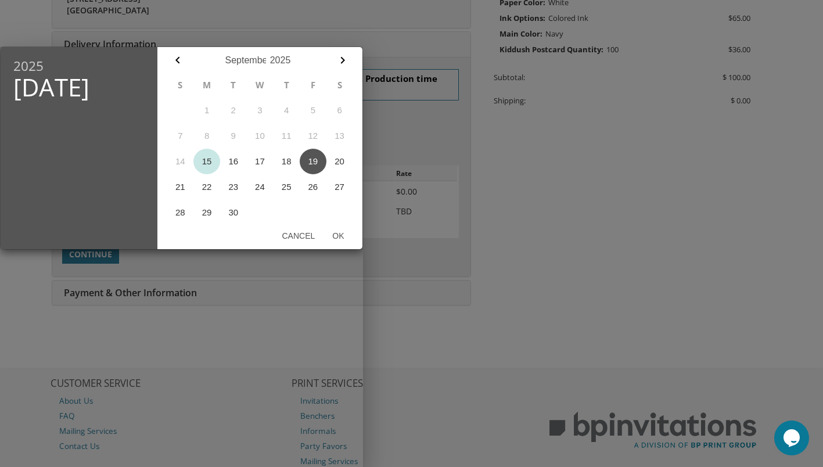
click at [207, 168] on button "15" at bounding box center [206, 162] width 27 height 26
click at [339, 234] on button "Ok" at bounding box center [338, 235] width 29 height 21
type input "Sep 15, 2025"
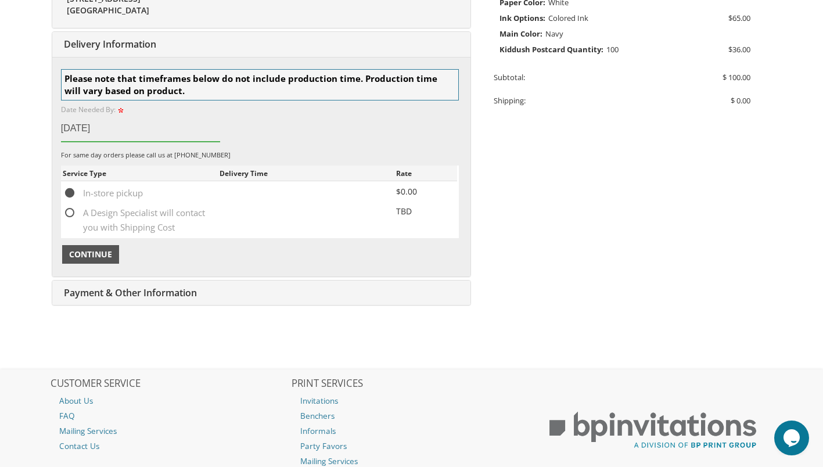
click at [83, 252] on span "Continue" at bounding box center [90, 255] width 43 height 12
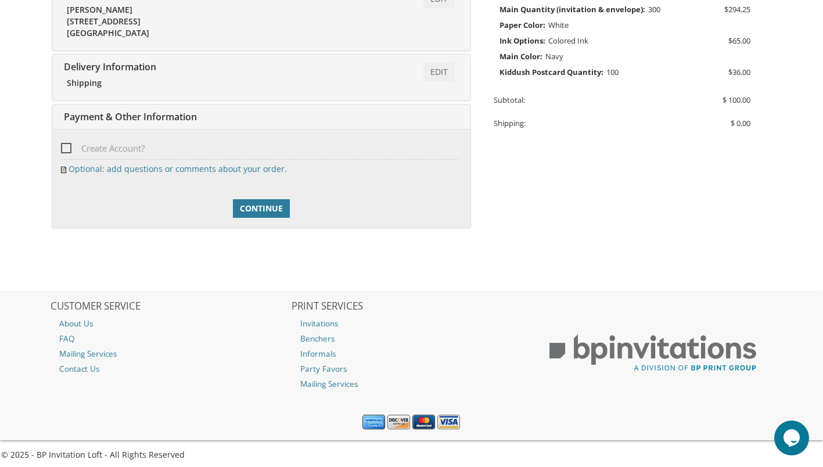
scroll to position [336, 0]
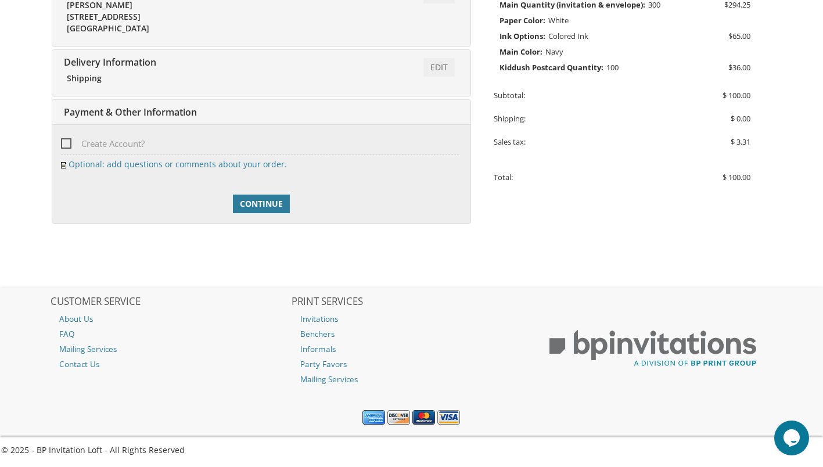
click at [69, 142] on span "Create Account?" at bounding box center [103, 144] width 84 height 15
click at [69, 142] on input "Create Account?" at bounding box center [65, 143] width 8 height 8
checkbox input "true"
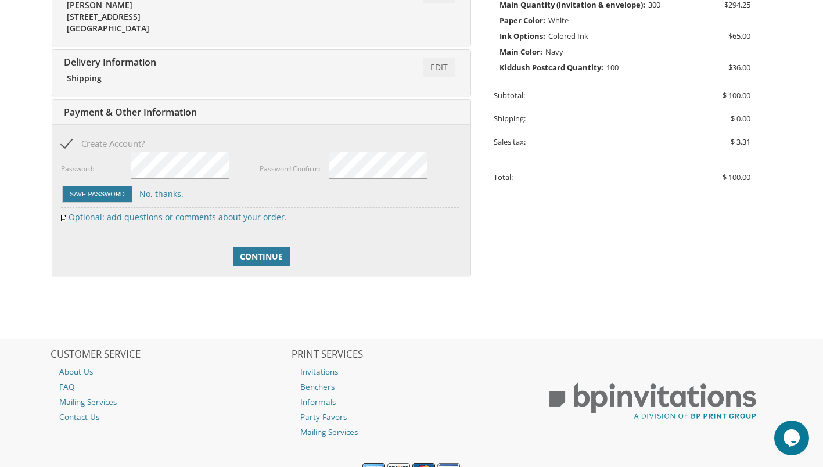
click at [394, 216] on li "Optional: add questions or comments about your order." at bounding box center [261, 217] width 401 height 12
click at [271, 261] on span "Continue" at bounding box center [261, 257] width 43 height 12
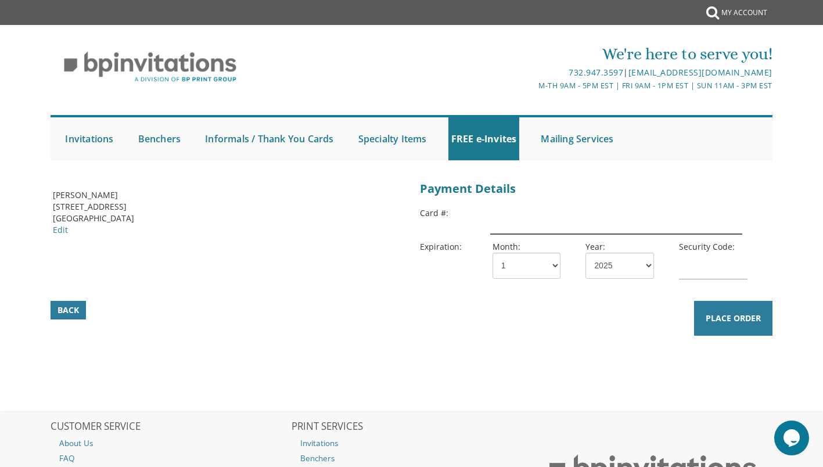
click at [521, 225] on input "text" at bounding box center [616, 220] width 252 height 27
type input "[CREDIT_CARD_NUMBER]"
select select "07"
select select "29"
type input "195"
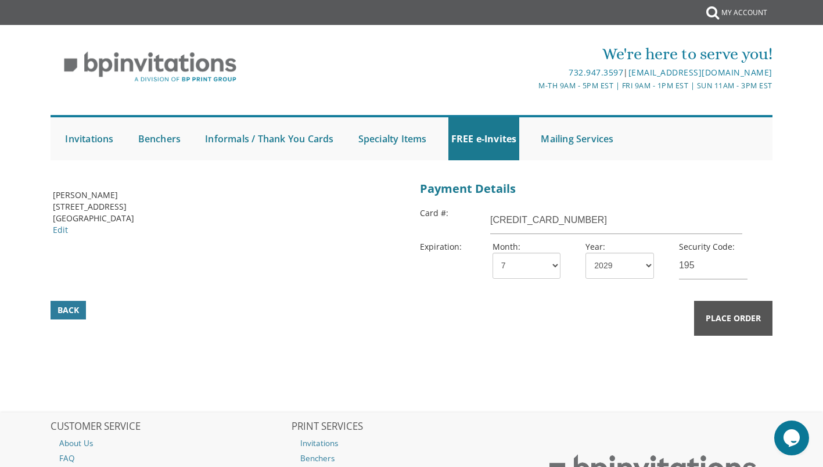
click at [715, 310] on button "Place Order" at bounding box center [733, 318] width 78 height 35
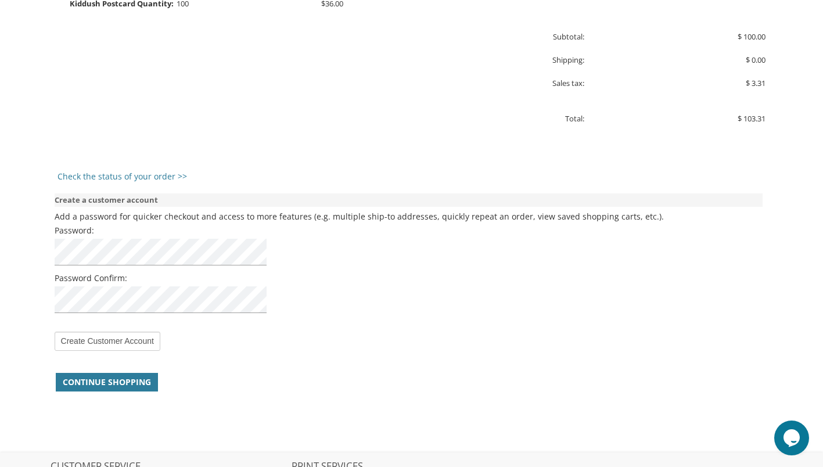
scroll to position [789, 0]
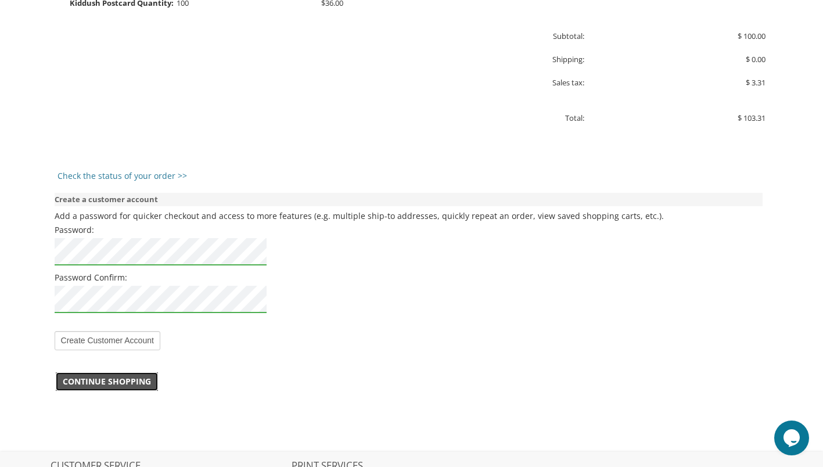
click at [139, 373] on link "Continue Shopping" at bounding box center [107, 381] width 102 height 19
